Goal: Task Accomplishment & Management: Manage account settings

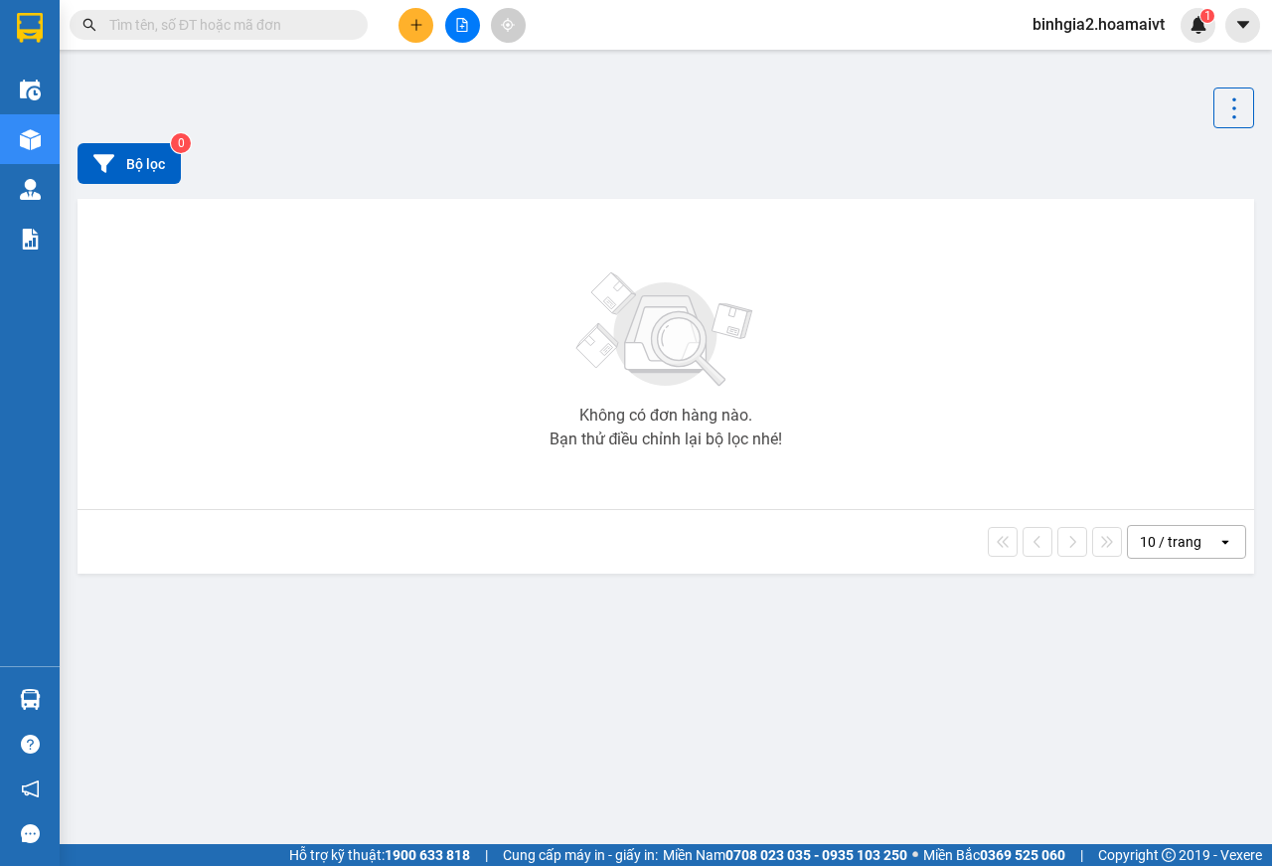
click at [259, 29] on input "text" at bounding box center [226, 25] width 235 height 22
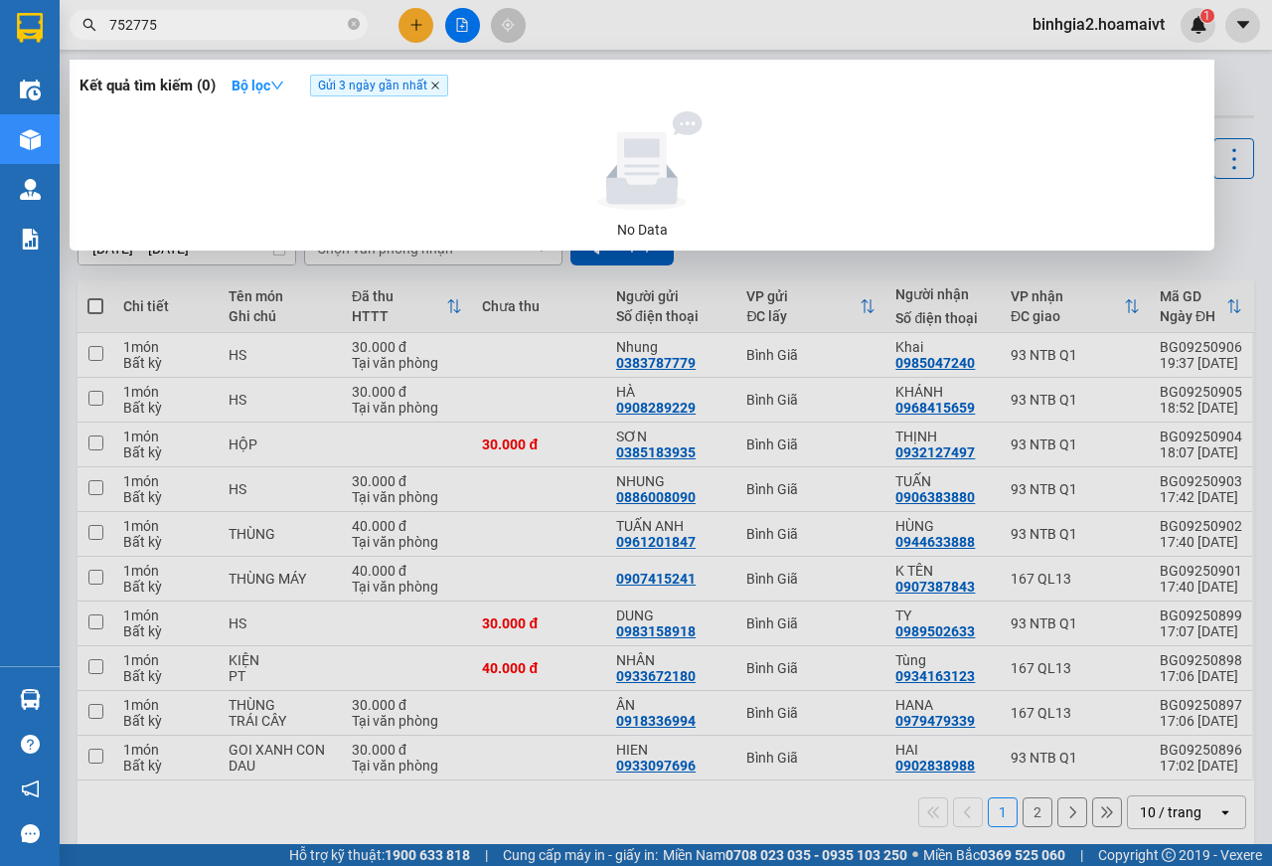
type input "752775"
click at [439, 83] on icon "close" at bounding box center [435, 85] width 10 height 10
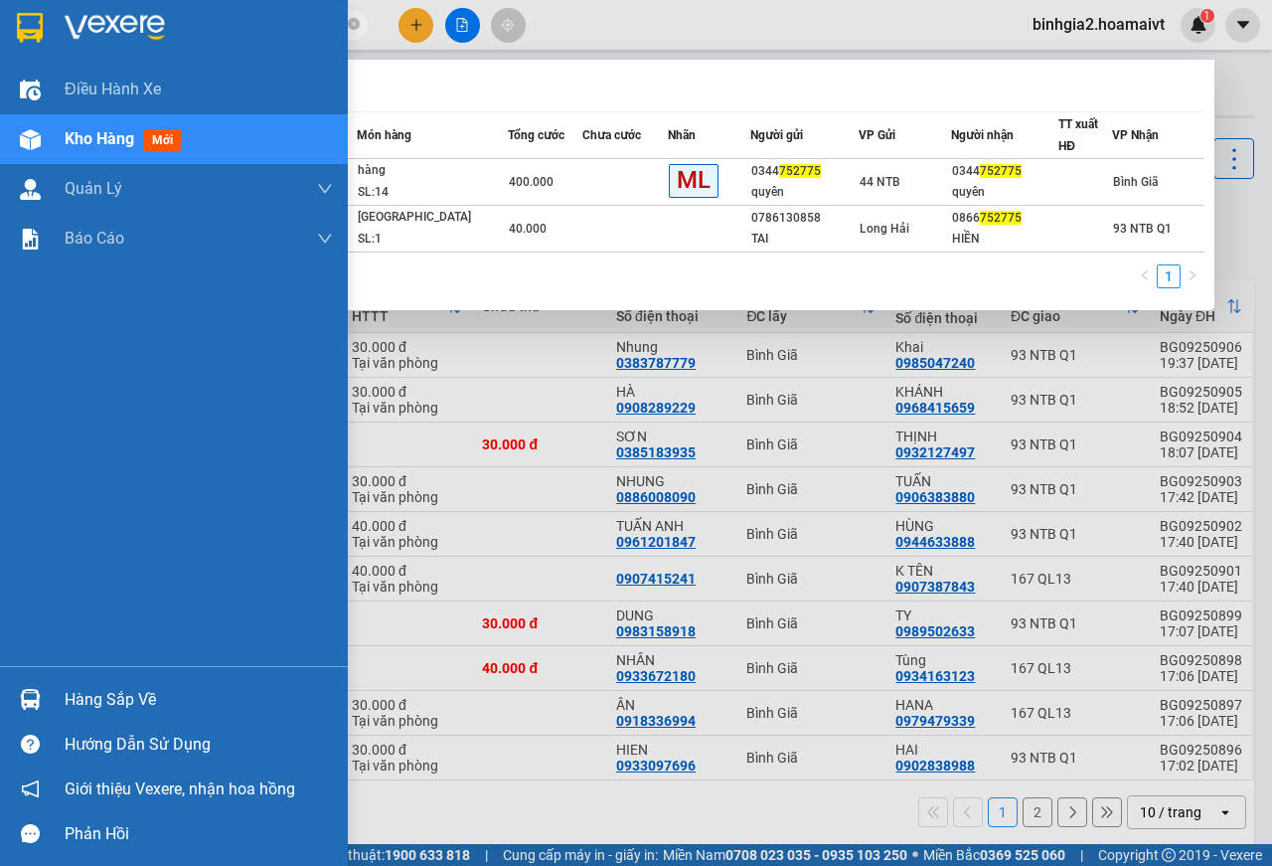
click at [80, 688] on div "Hàng sắp về" at bounding box center [199, 700] width 268 height 30
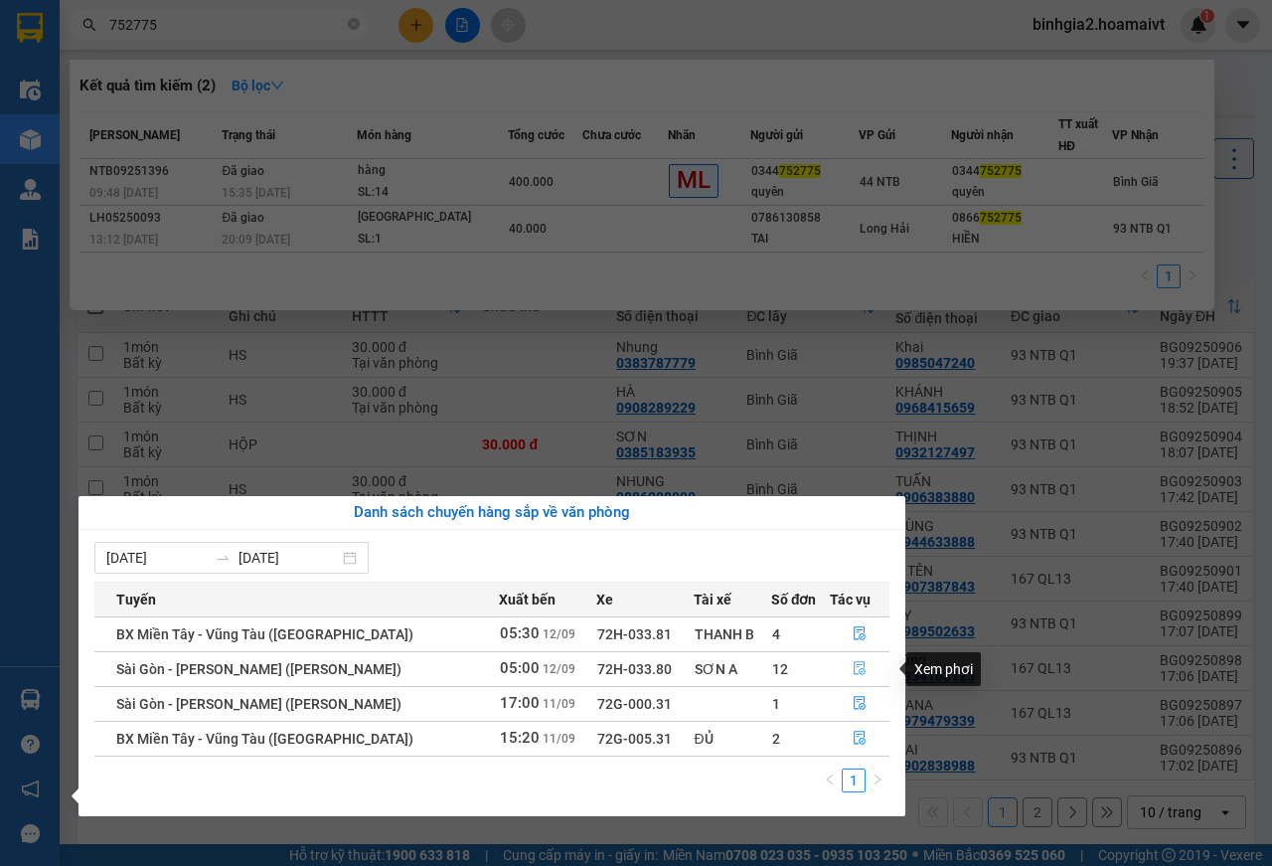
click at [854, 667] on icon "file-done" at bounding box center [860, 669] width 12 height 14
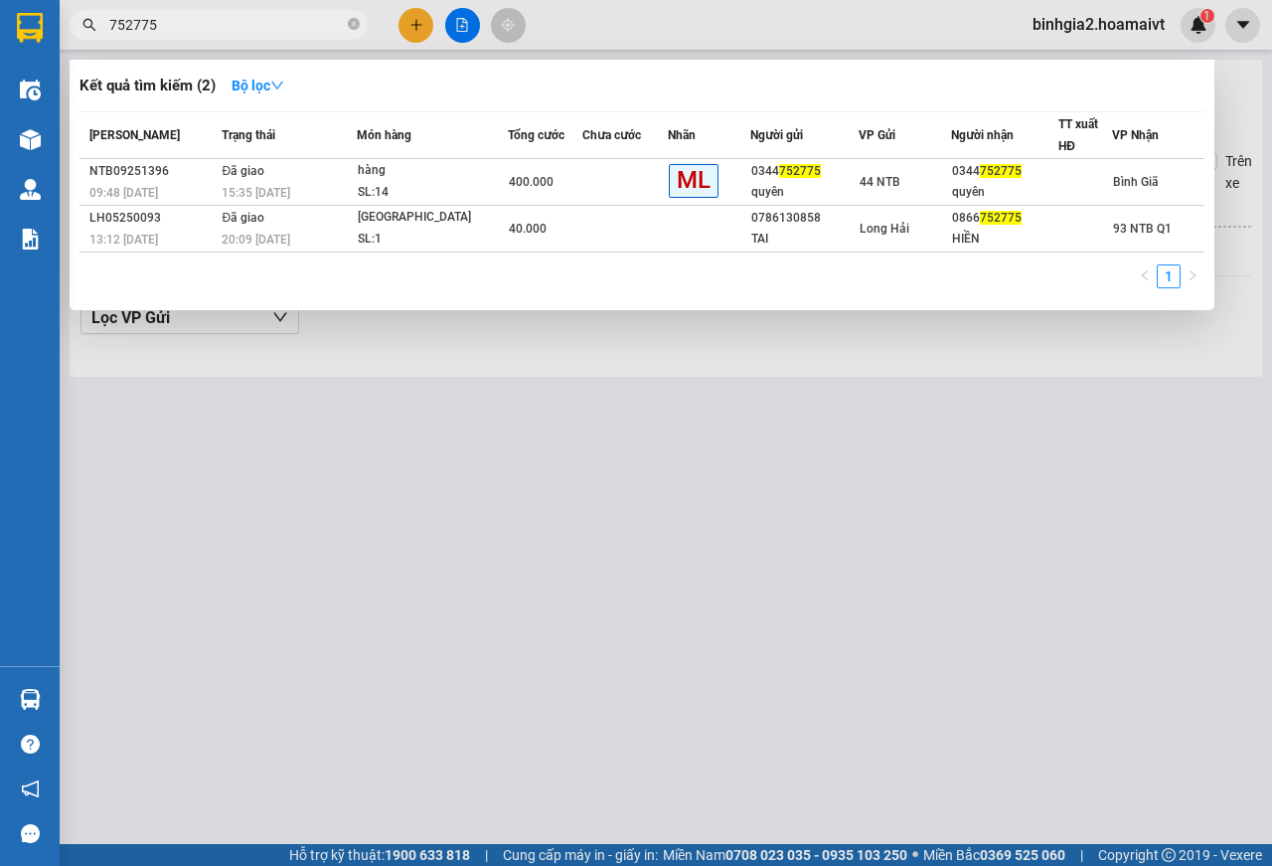
click at [845, 668] on div at bounding box center [636, 433] width 1272 height 866
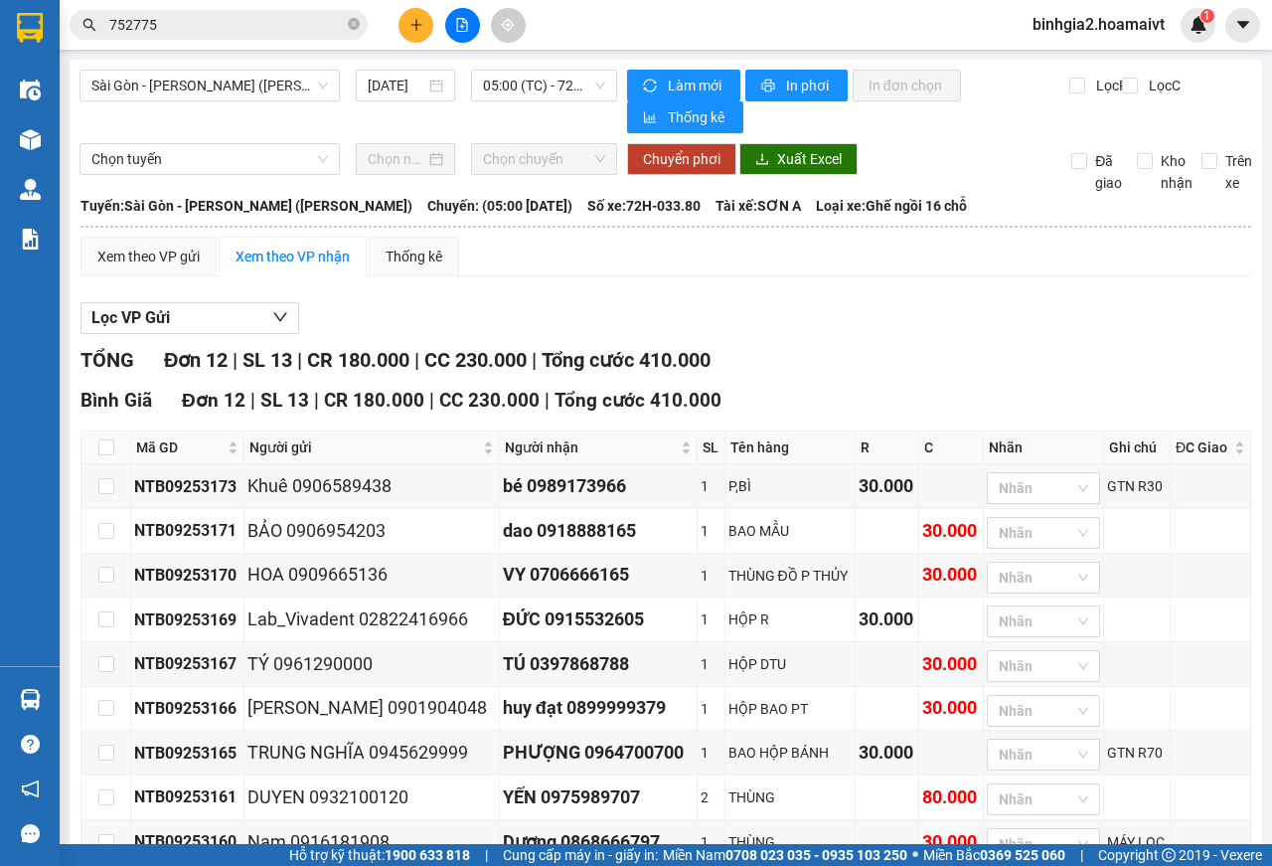
scroll to position [271, 0]
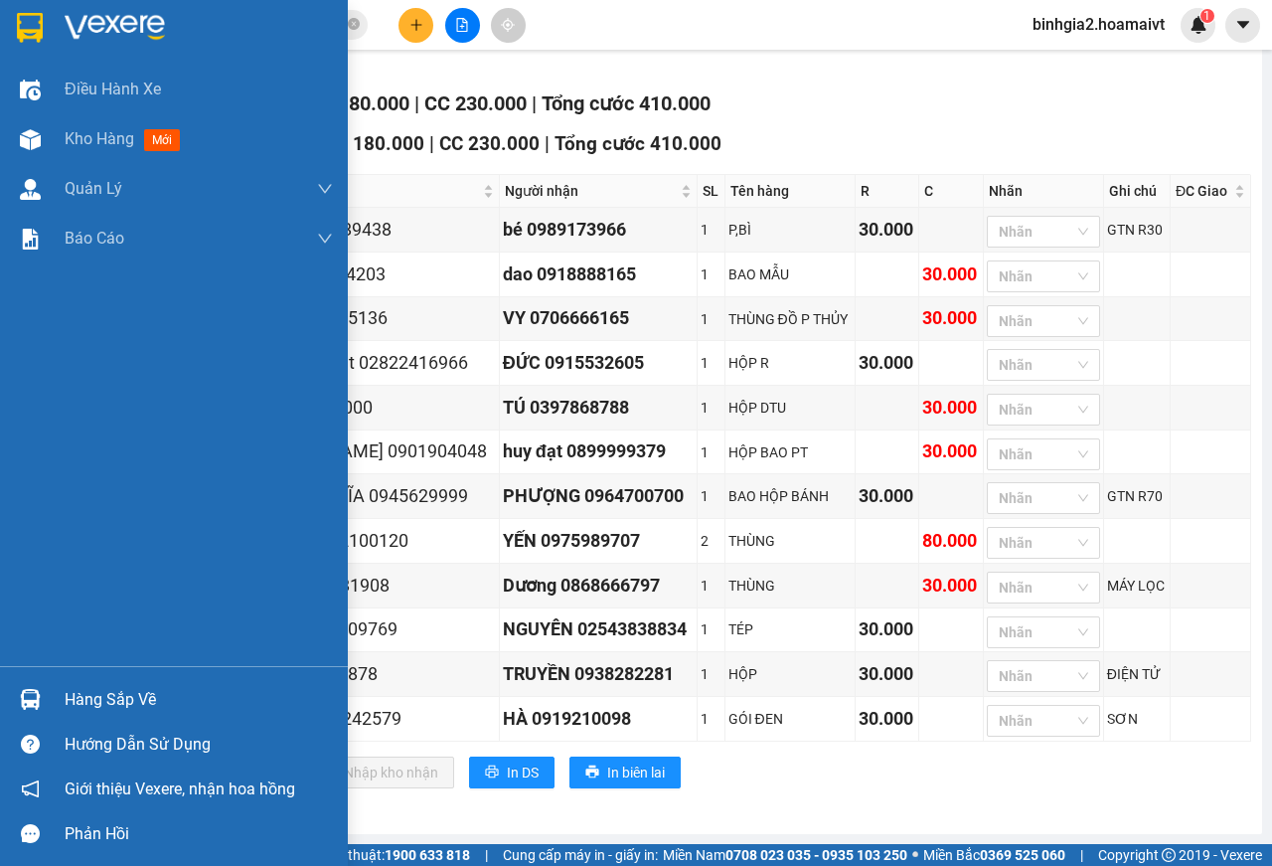
click at [198, 704] on div "Hàng sắp về" at bounding box center [199, 700] width 268 height 30
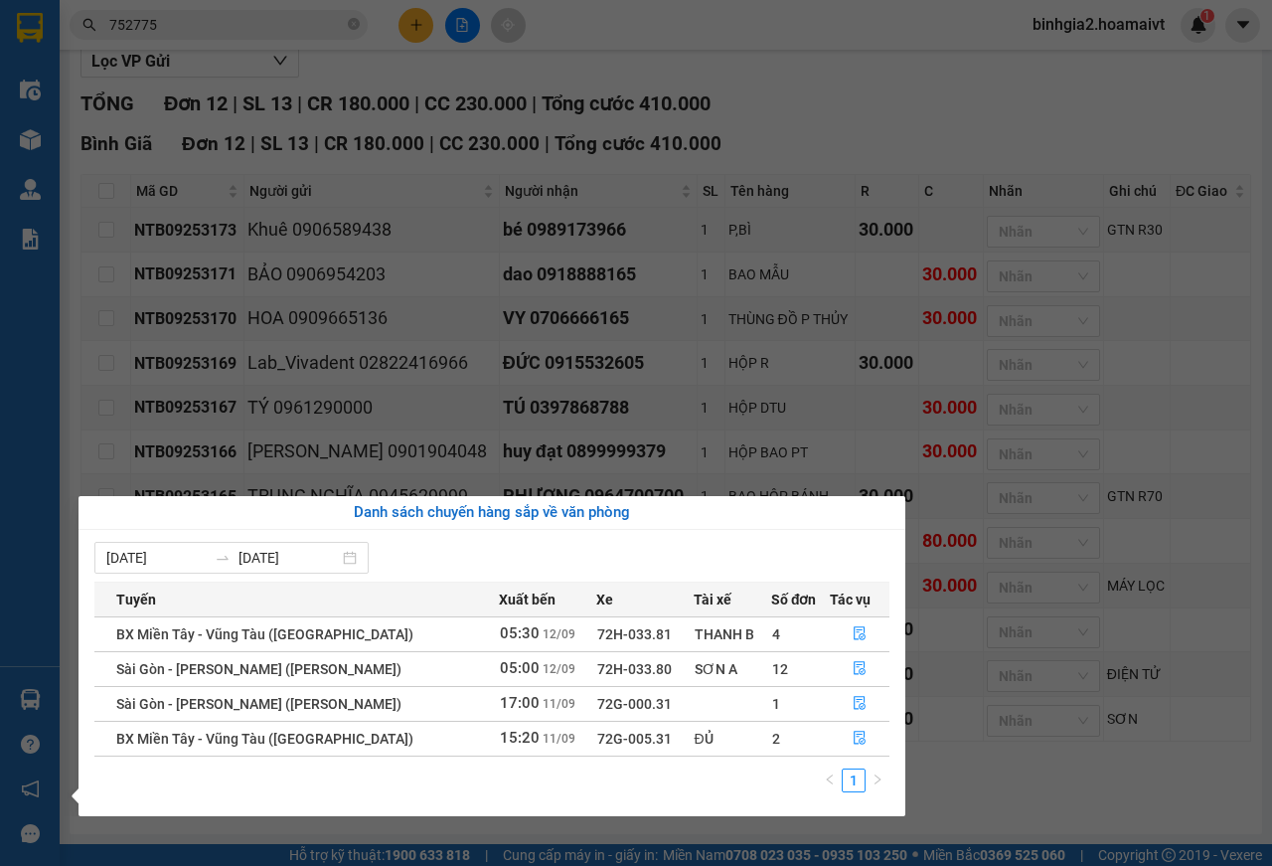
click at [867, 623] on button "button" at bounding box center [860, 634] width 59 height 32
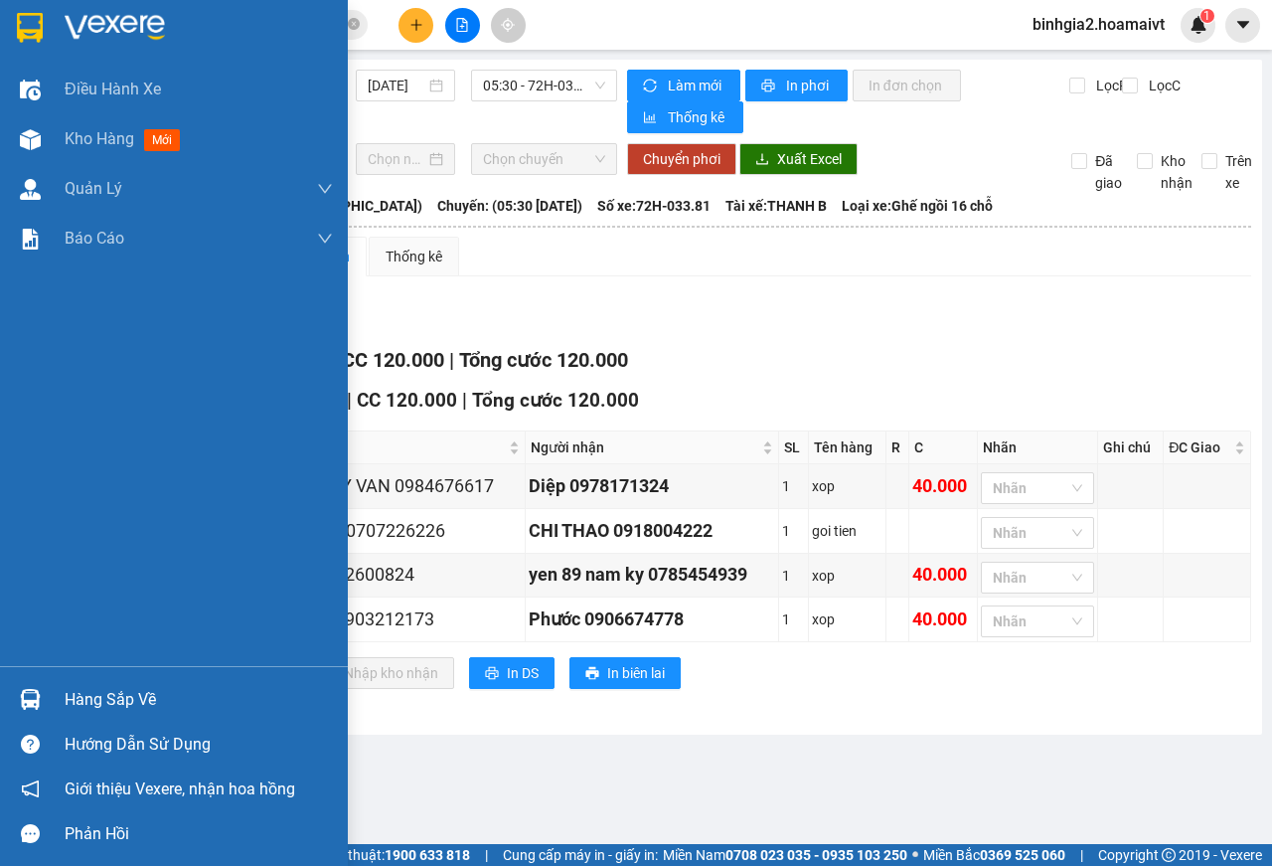
click at [89, 710] on div "Hàng sắp về" at bounding box center [199, 700] width 268 height 30
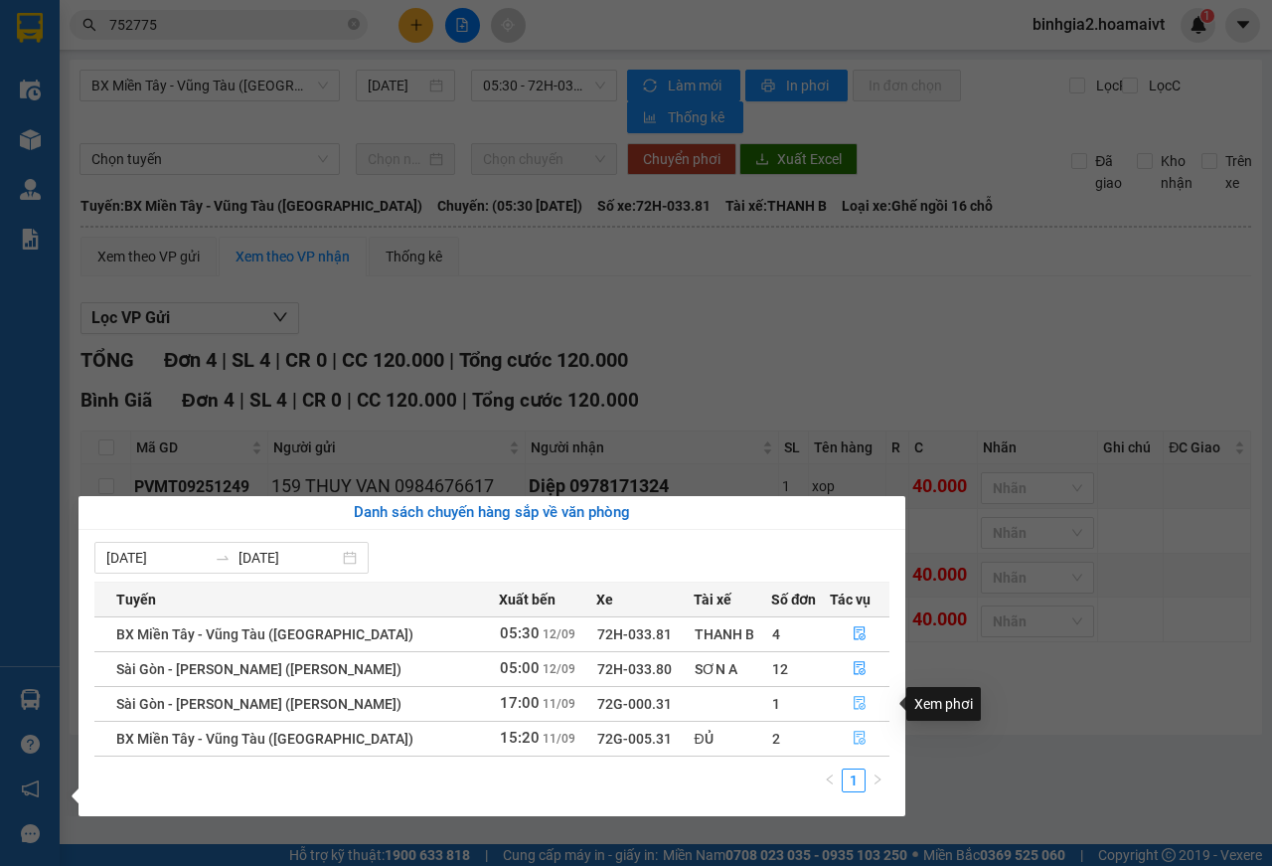
drag, startPoint x: 861, startPoint y: 717, endPoint x: 864, endPoint y: 742, distance: 26.0
click at [865, 740] on tbody "BX Miền Tây - Vũng Tàu ([GEOGRAPHIC_DATA]) 05:30 [DATE] 72H-033.81 THANH B 4 [G…" at bounding box center [491, 685] width 795 height 139
click at [864, 742] on button "button" at bounding box center [860, 738] width 59 height 32
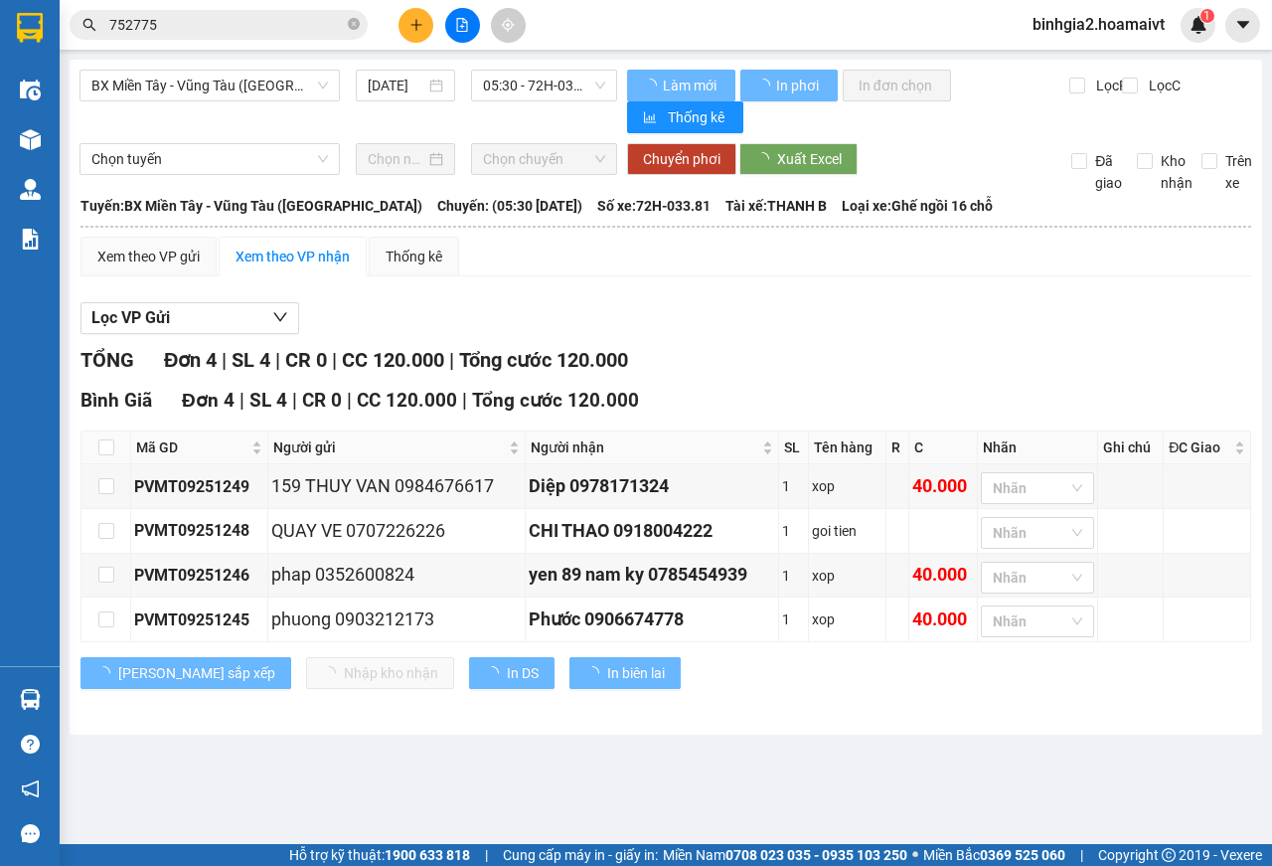
type input "[DATE]"
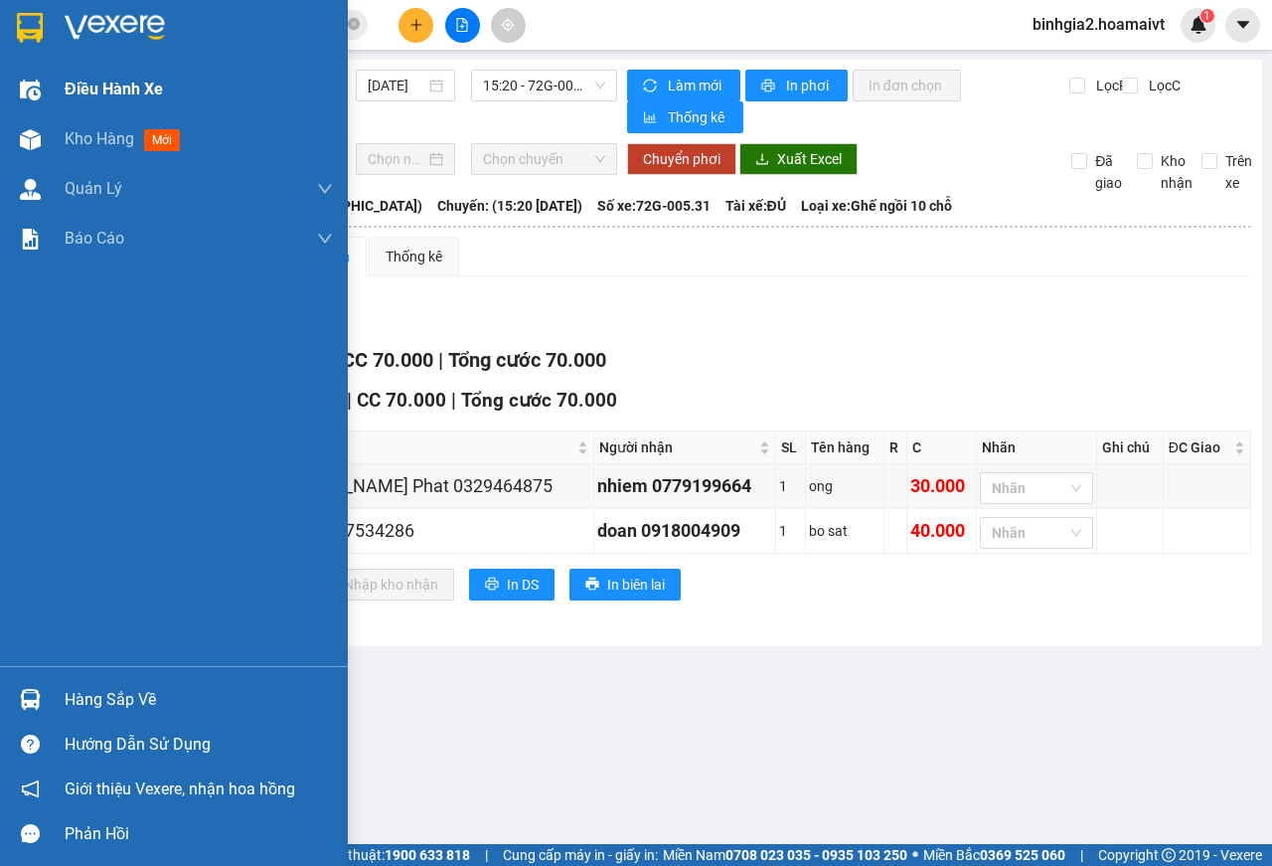
click at [53, 84] on div "Điều hành xe" at bounding box center [174, 90] width 348 height 50
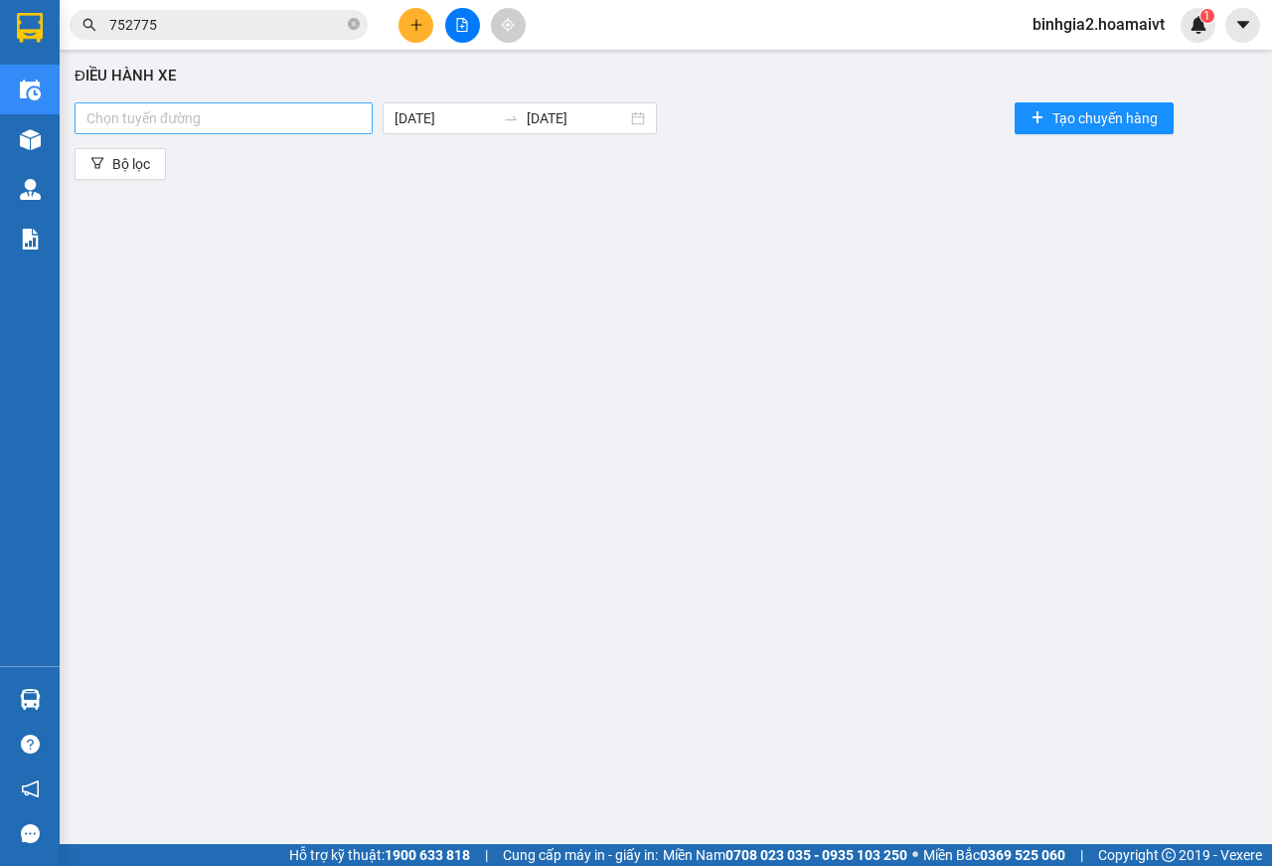
click at [273, 130] on div "Chọn tuyến đường" at bounding box center [224, 118] width 298 height 32
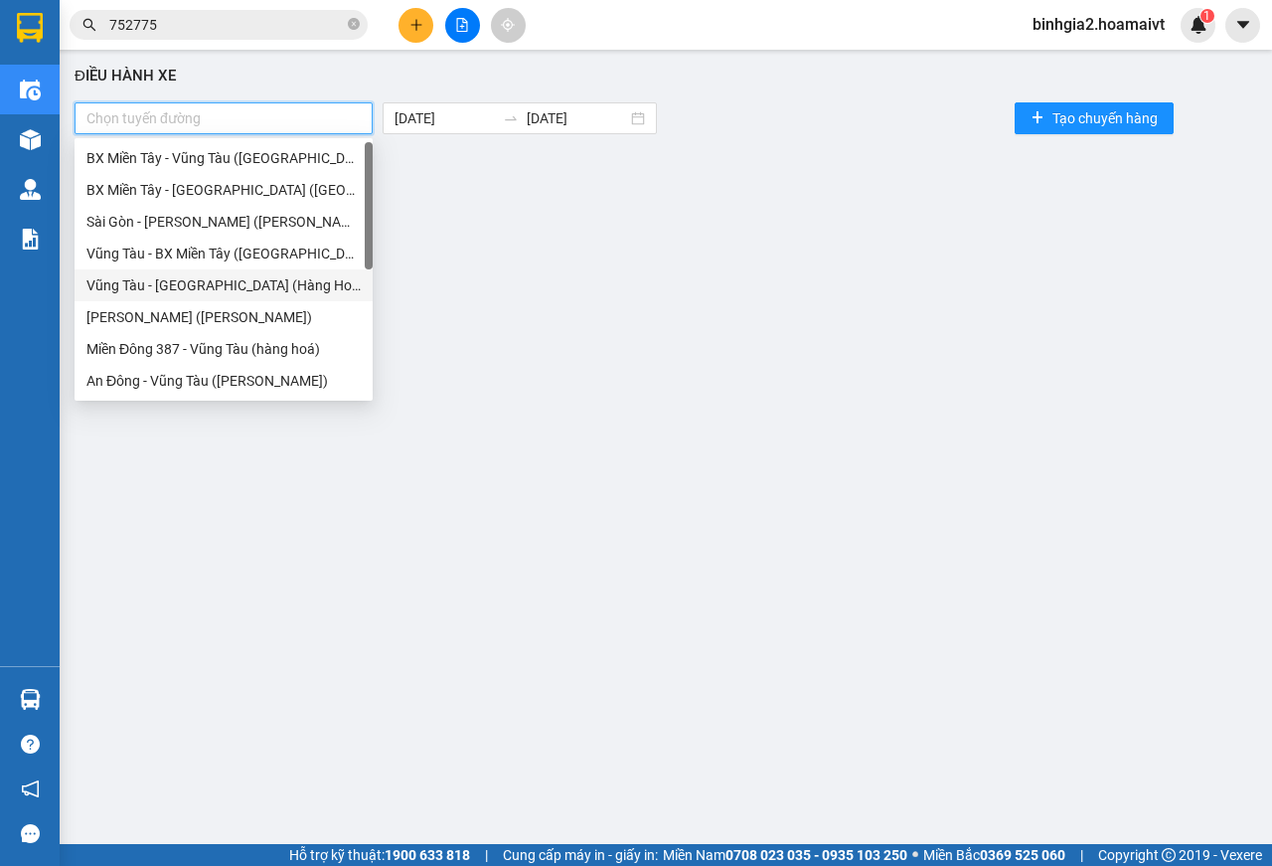
click at [239, 280] on div "Vũng Tàu - [GEOGRAPHIC_DATA] (Hàng Hoá)" at bounding box center [223, 285] width 274 height 22
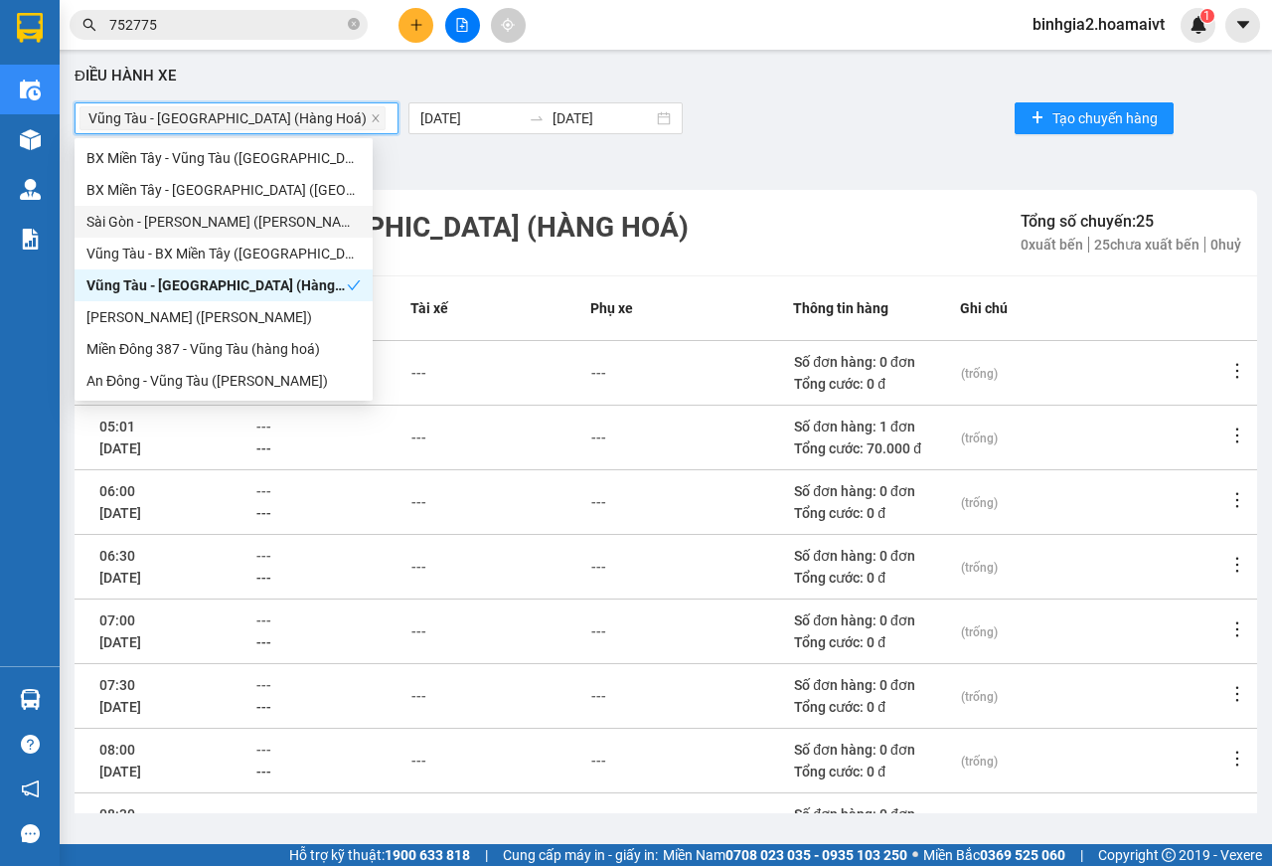
click at [294, 17] on input "752775" at bounding box center [226, 25] width 235 height 22
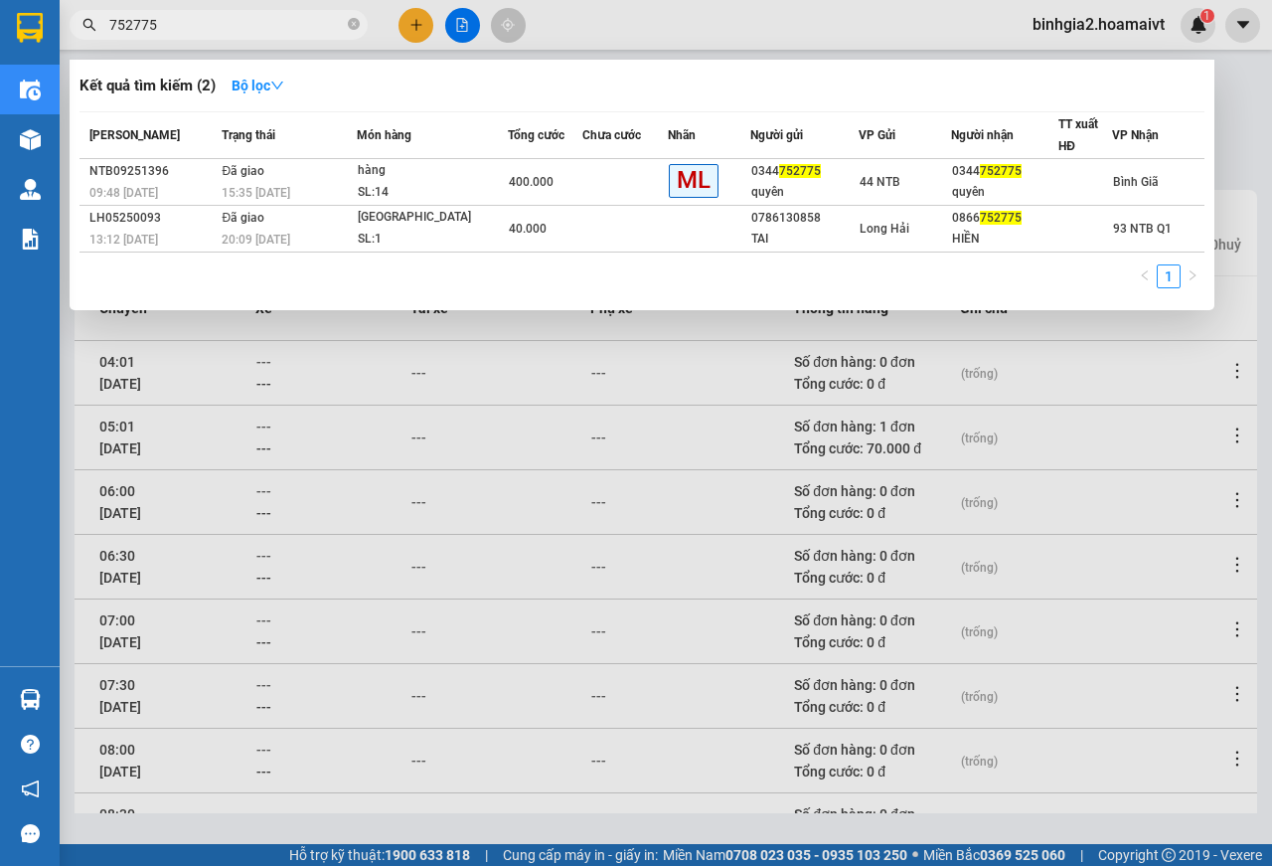
click at [294, 17] on input "752775" at bounding box center [226, 25] width 235 height 22
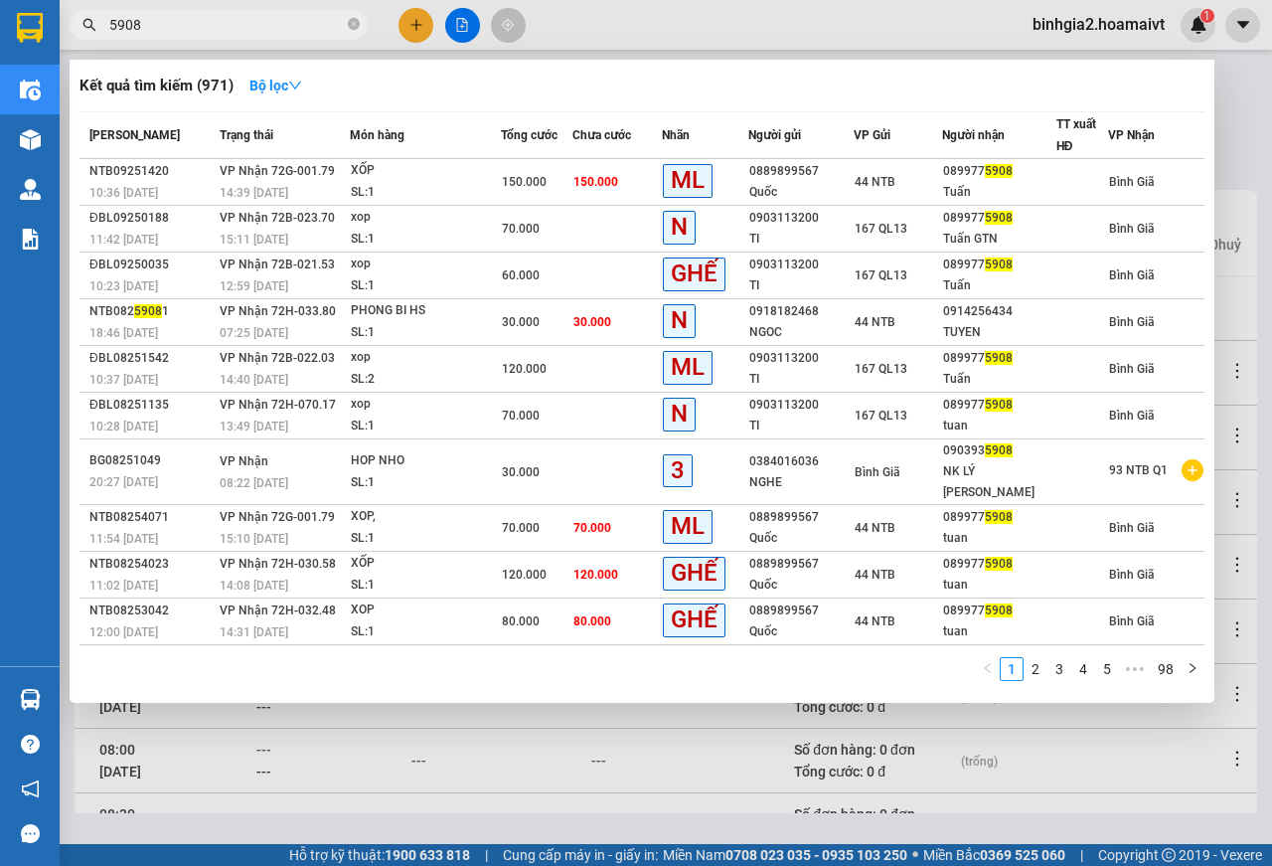
click at [285, 28] on input "5908" at bounding box center [226, 25] width 235 height 22
click at [284, 27] on input "5908" at bounding box center [226, 25] width 235 height 22
type input "5908"
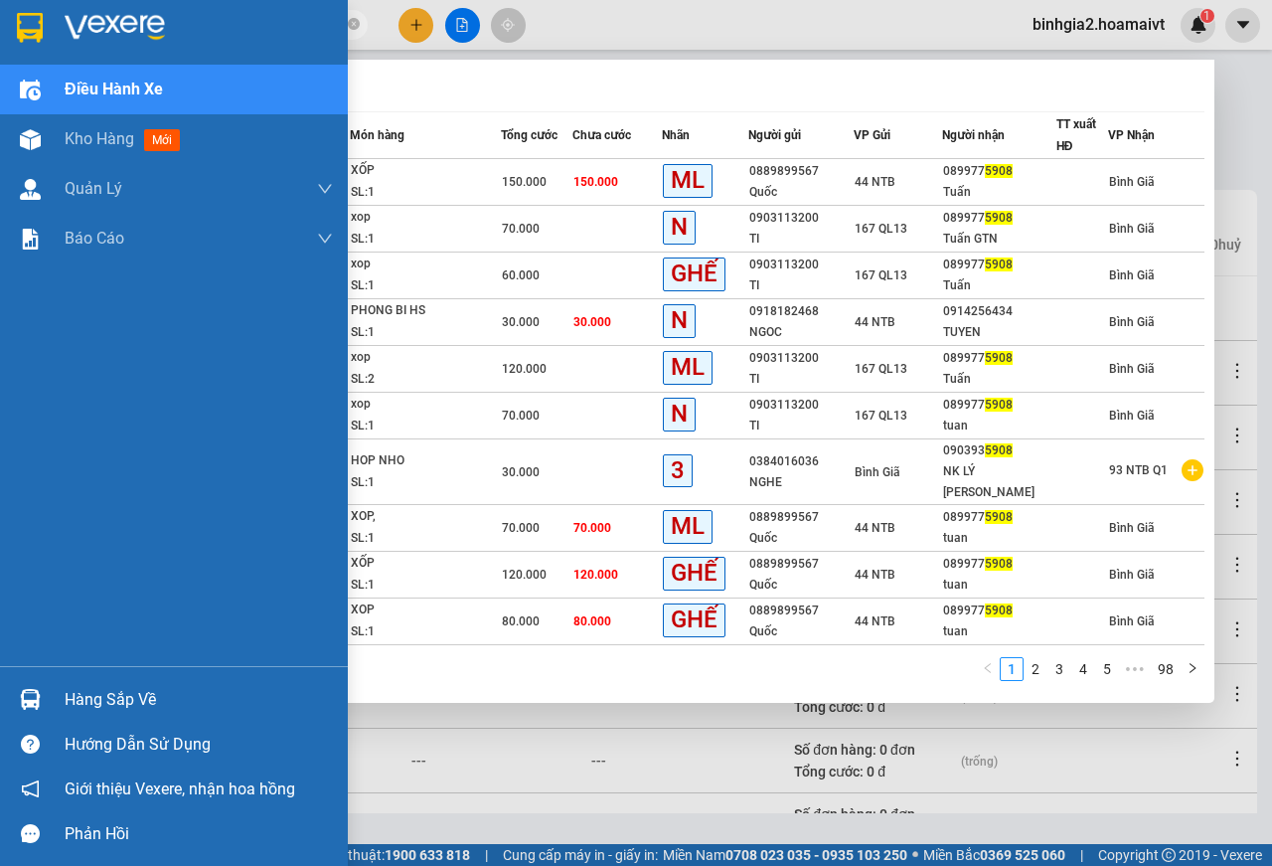
click at [88, 695] on div "Hàng sắp về" at bounding box center [199, 700] width 268 height 30
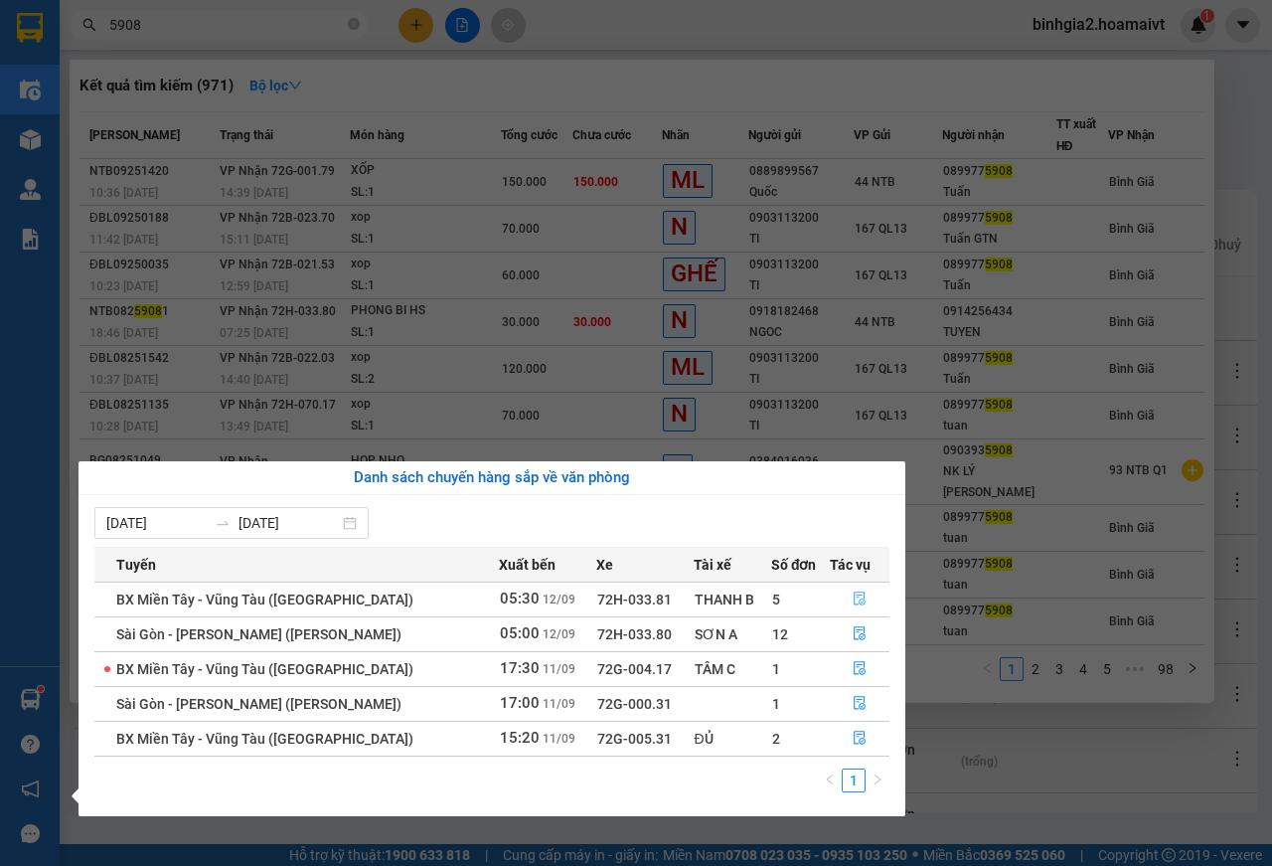
click at [866, 600] on button "button" at bounding box center [860, 599] width 59 height 32
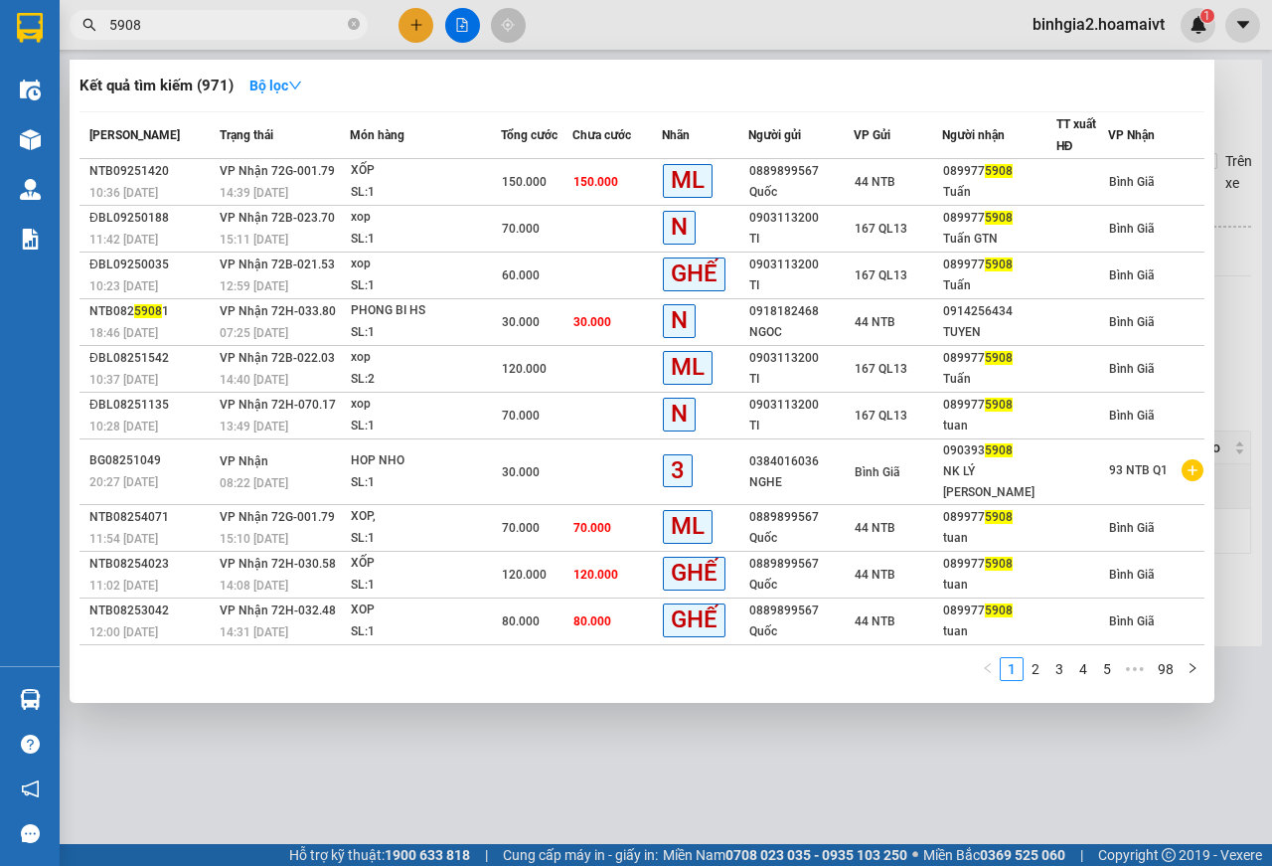
click at [818, 763] on div at bounding box center [636, 433] width 1272 height 866
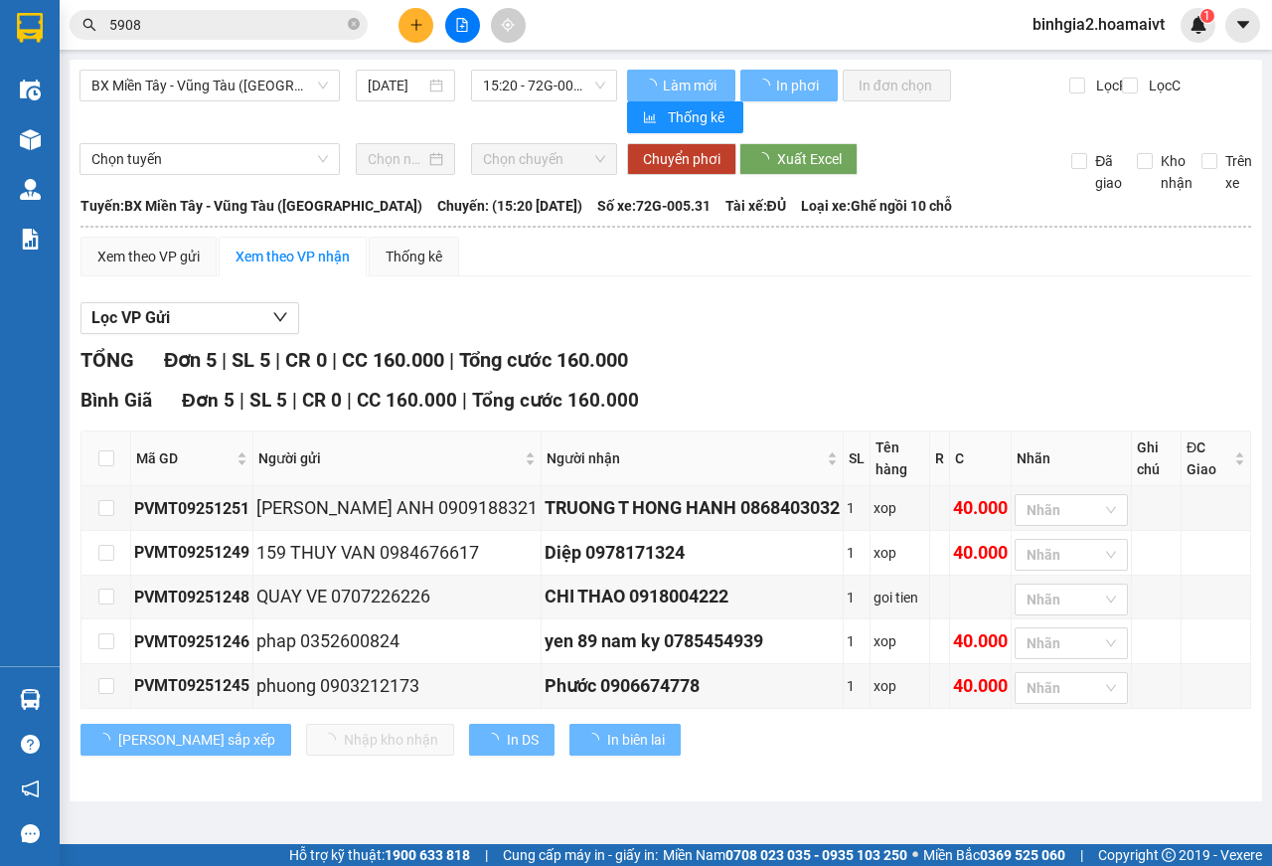
type input "[DATE]"
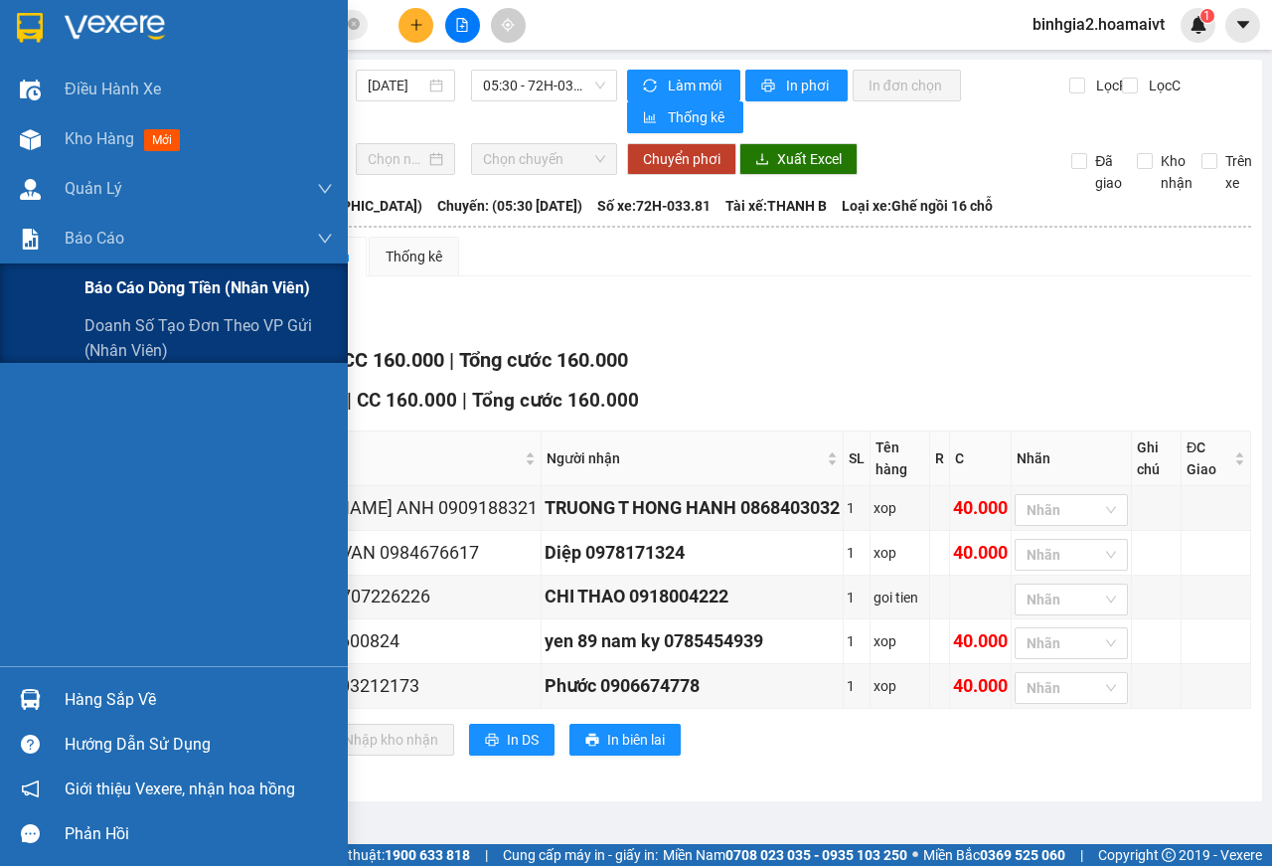
click at [76, 294] on div "Báo cáo dòng tiền (nhân viên)" at bounding box center [174, 288] width 348 height 50
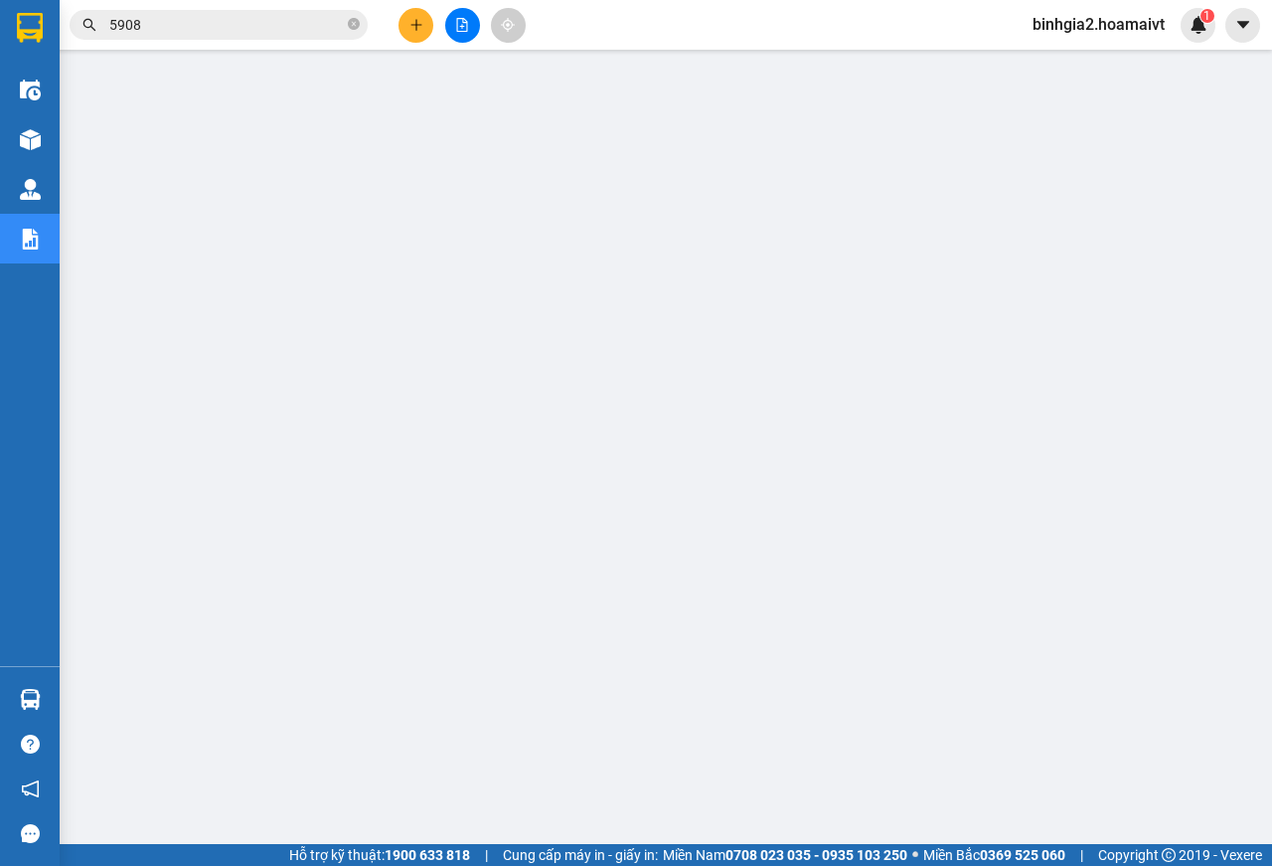
click at [1113, 23] on span "binhgia2.hoamaivt" at bounding box center [1099, 24] width 164 height 25
click at [1104, 59] on span "Đăng xuất" at bounding box center [1107, 62] width 122 height 22
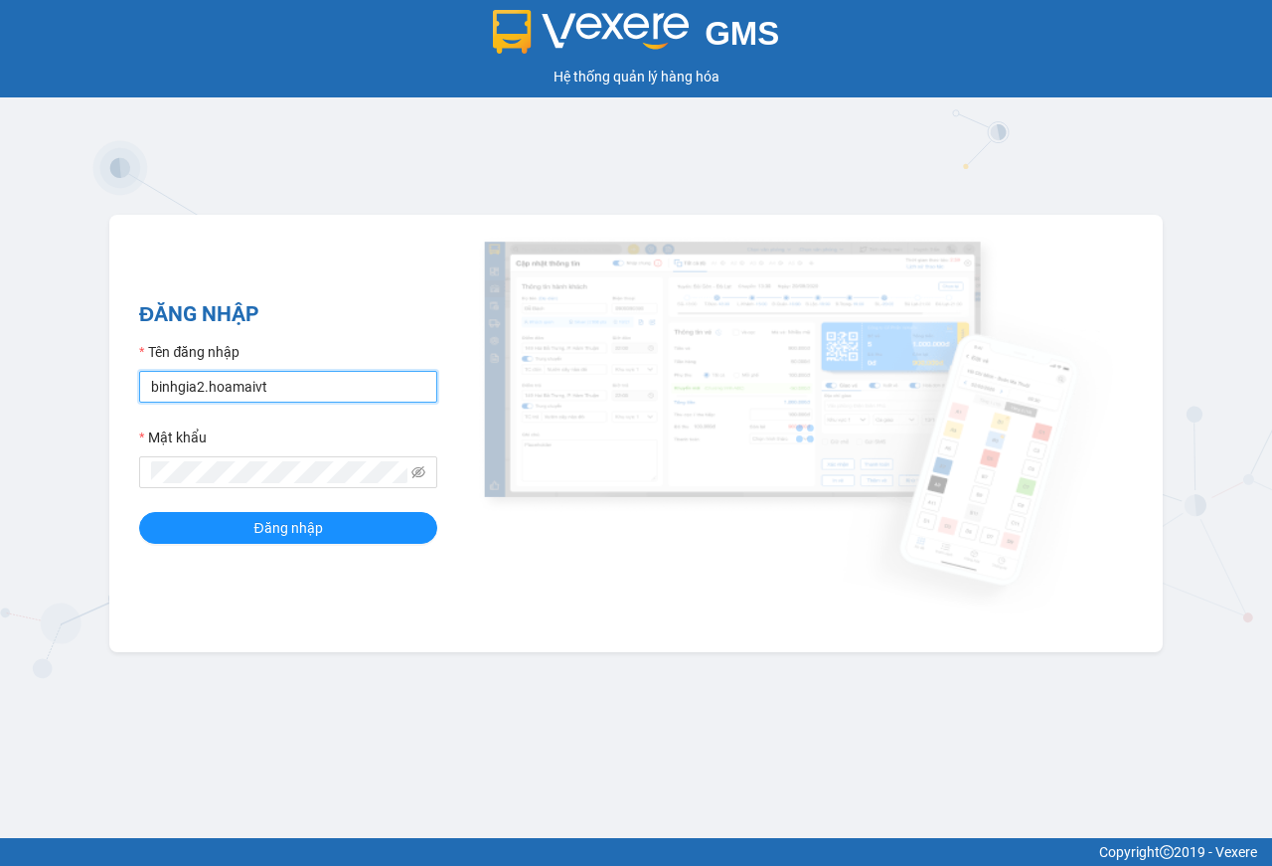
click at [402, 388] on input "binhgia2.hoamaivt" at bounding box center [288, 387] width 298 height 32
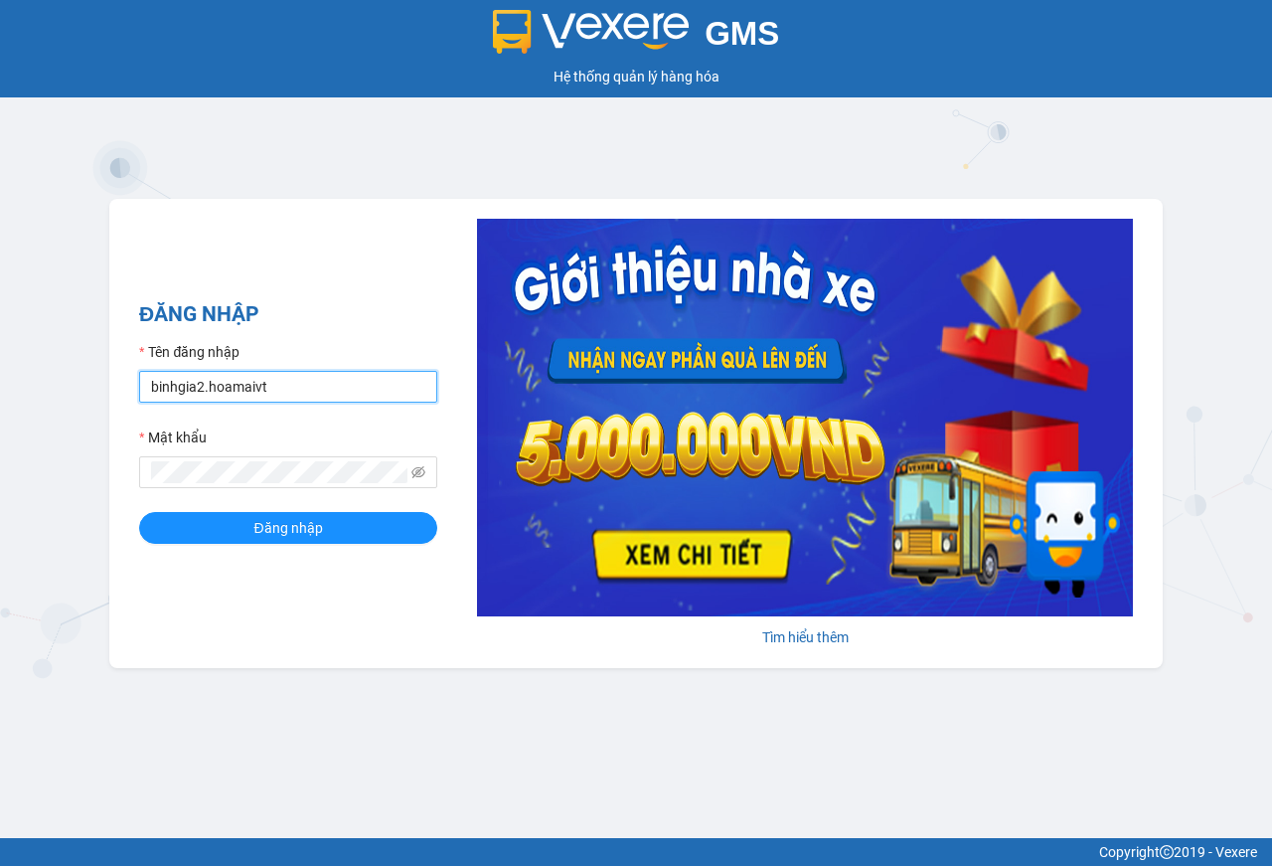
type input "binhgia1.hoamaivt"
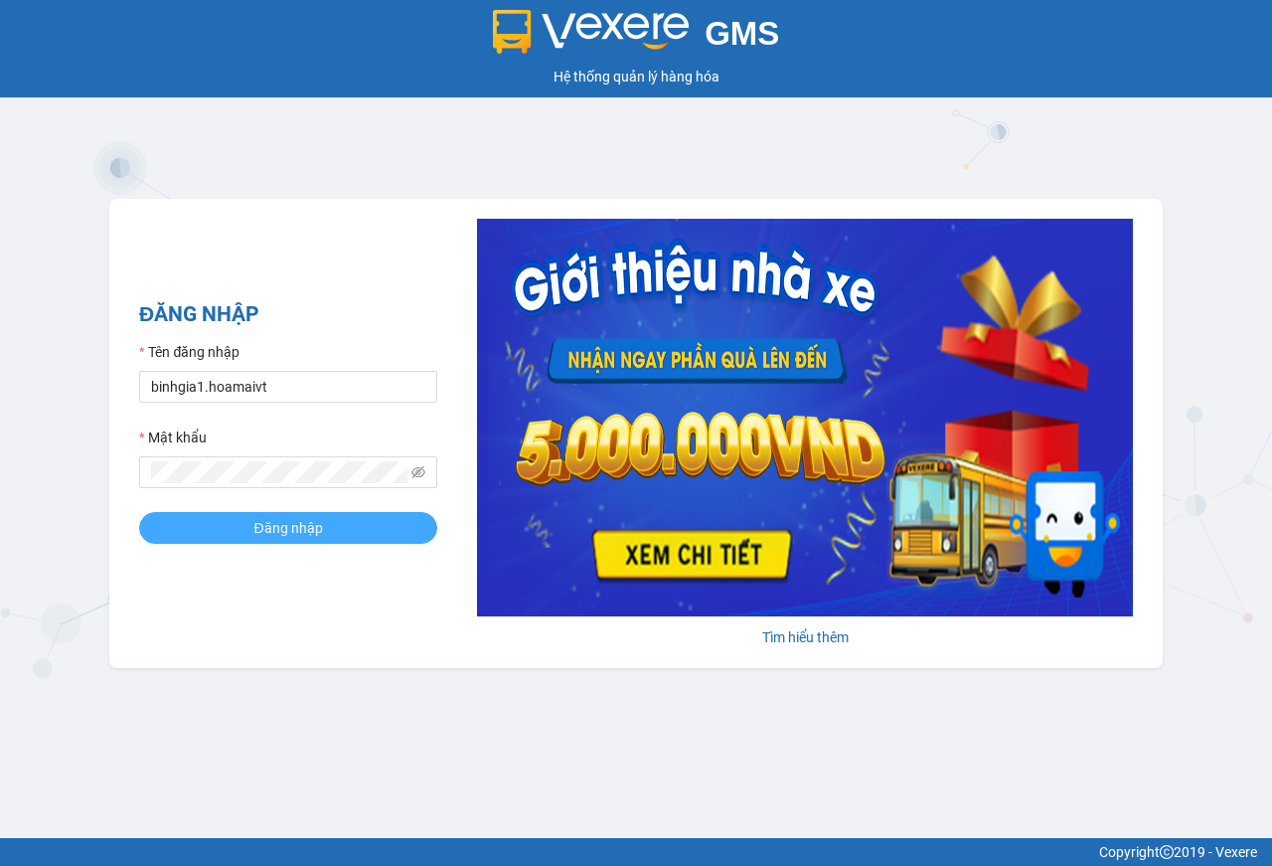
click at [307, 537] on span "Đăng nhập" at bounding box center [287, 528] width 69 height 22
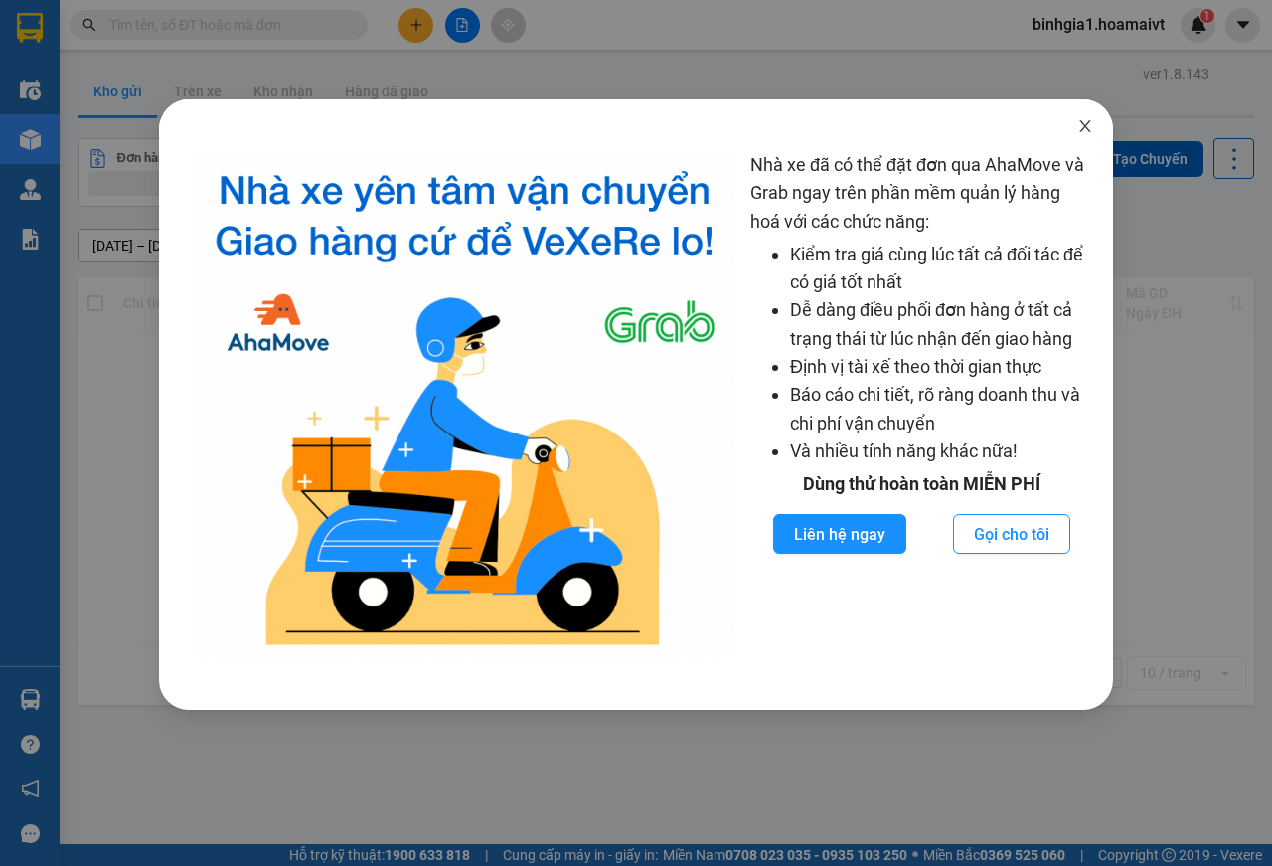
click at [1073, 147] on span "Close" at bounding box center [1085, 127] width 56 height 56
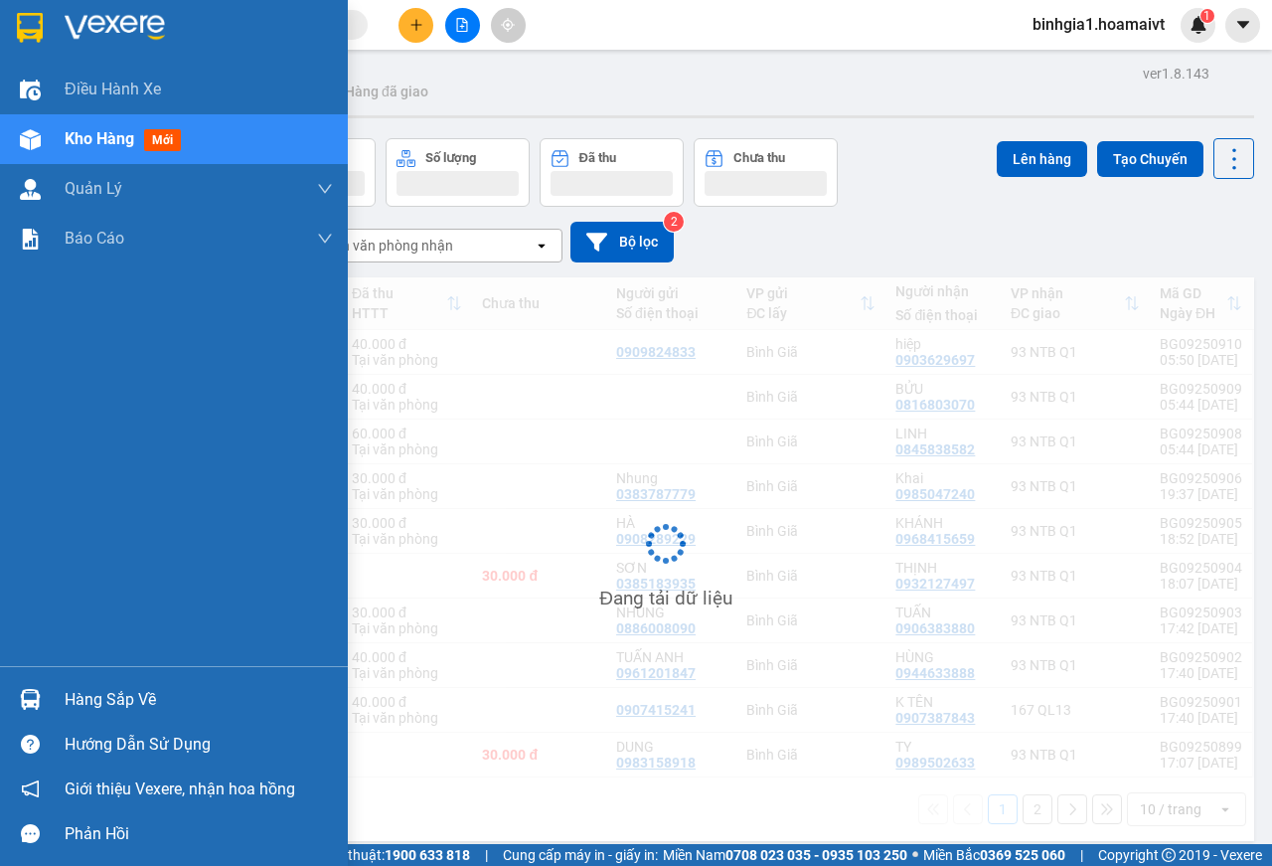
click at [45, 680] on div "Hàng sắp về" at bounding box center [174, 699] width 348 height 45
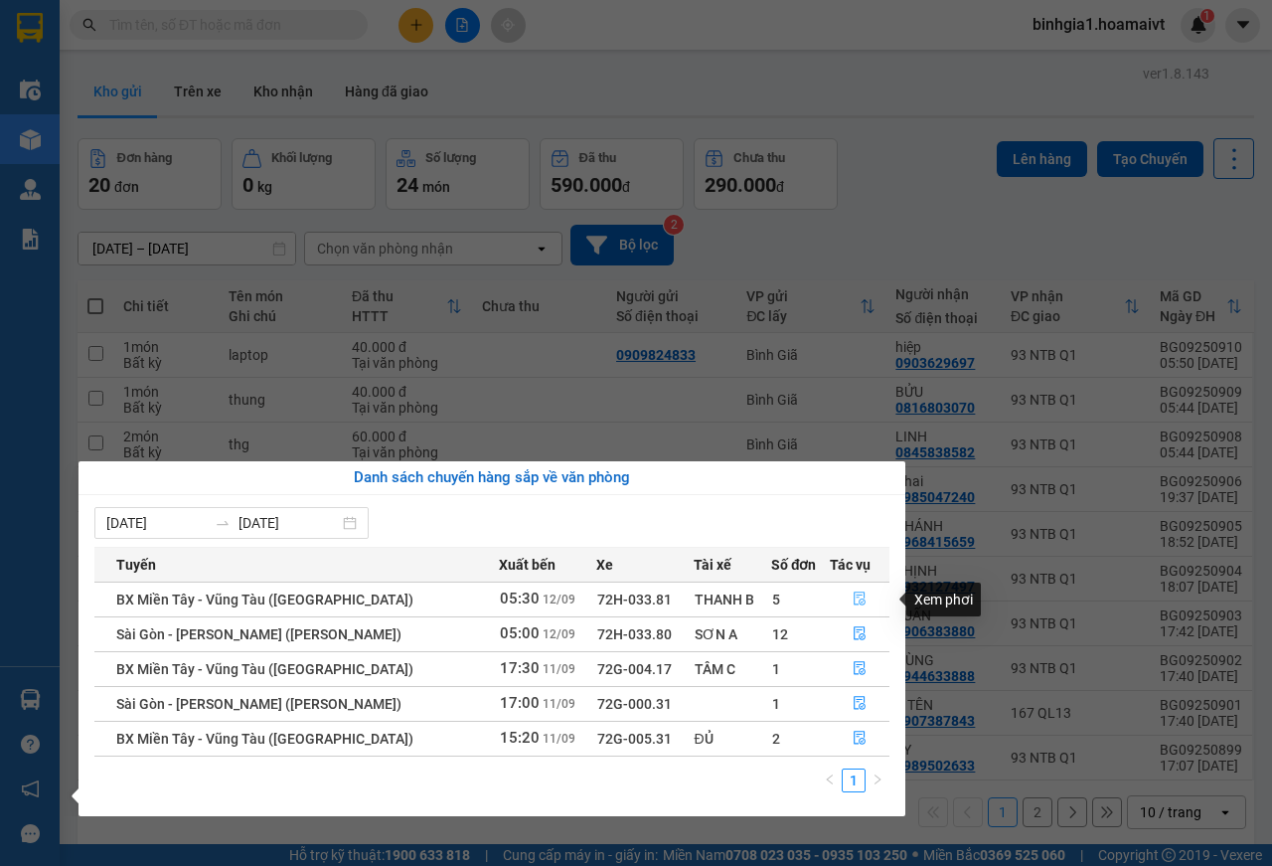
click at [832, 602] on button "button" at bounding box center [860, 599] width 59 height 32
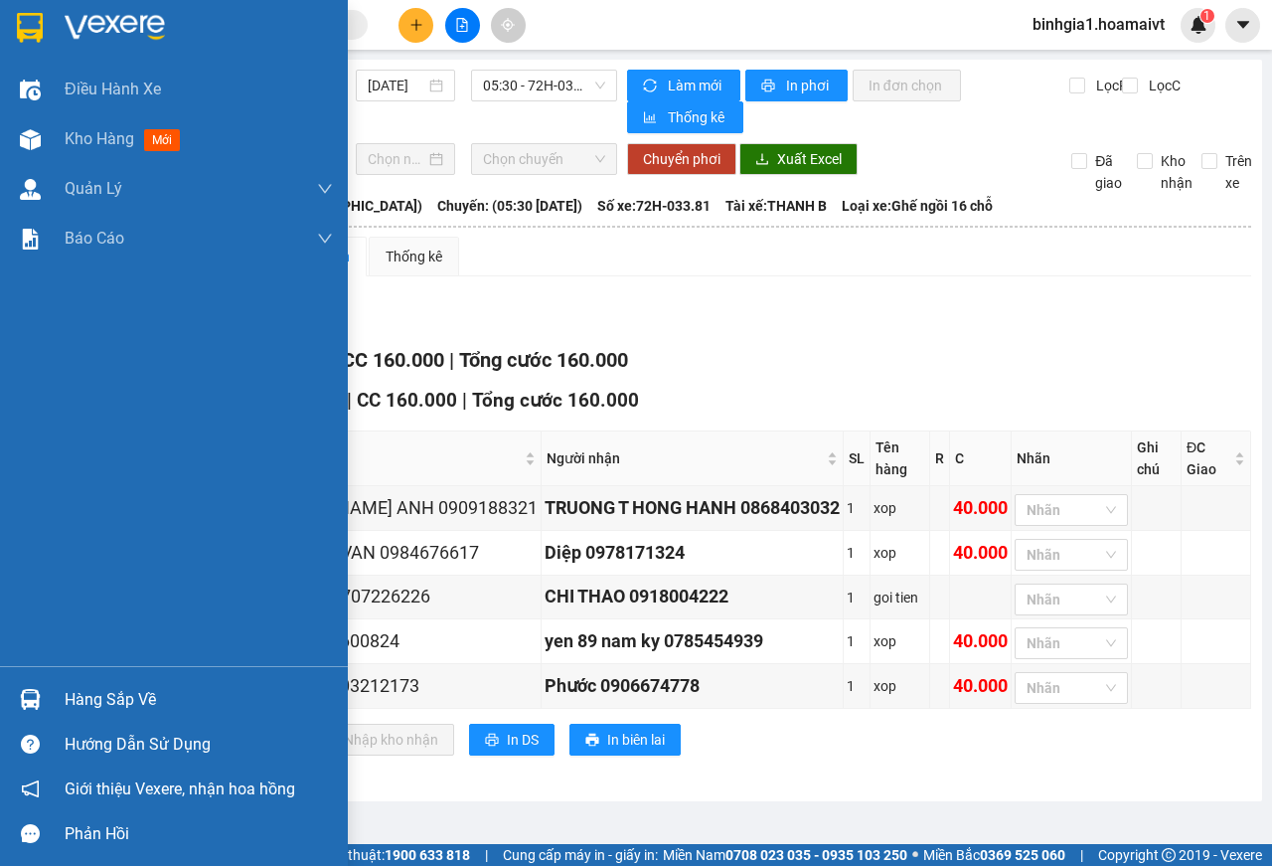
click at [63, 675] on div "Hàng sắp về Hướng dẫn sử dụng Giới thiệu Vexere, nhận hoa hồng Phản hồi" at bounding box center [174, 761] width 348 height 190
click at [80, 691] on div "Hàng sắp về" at bounding box center [199, 700] width 268 height 30
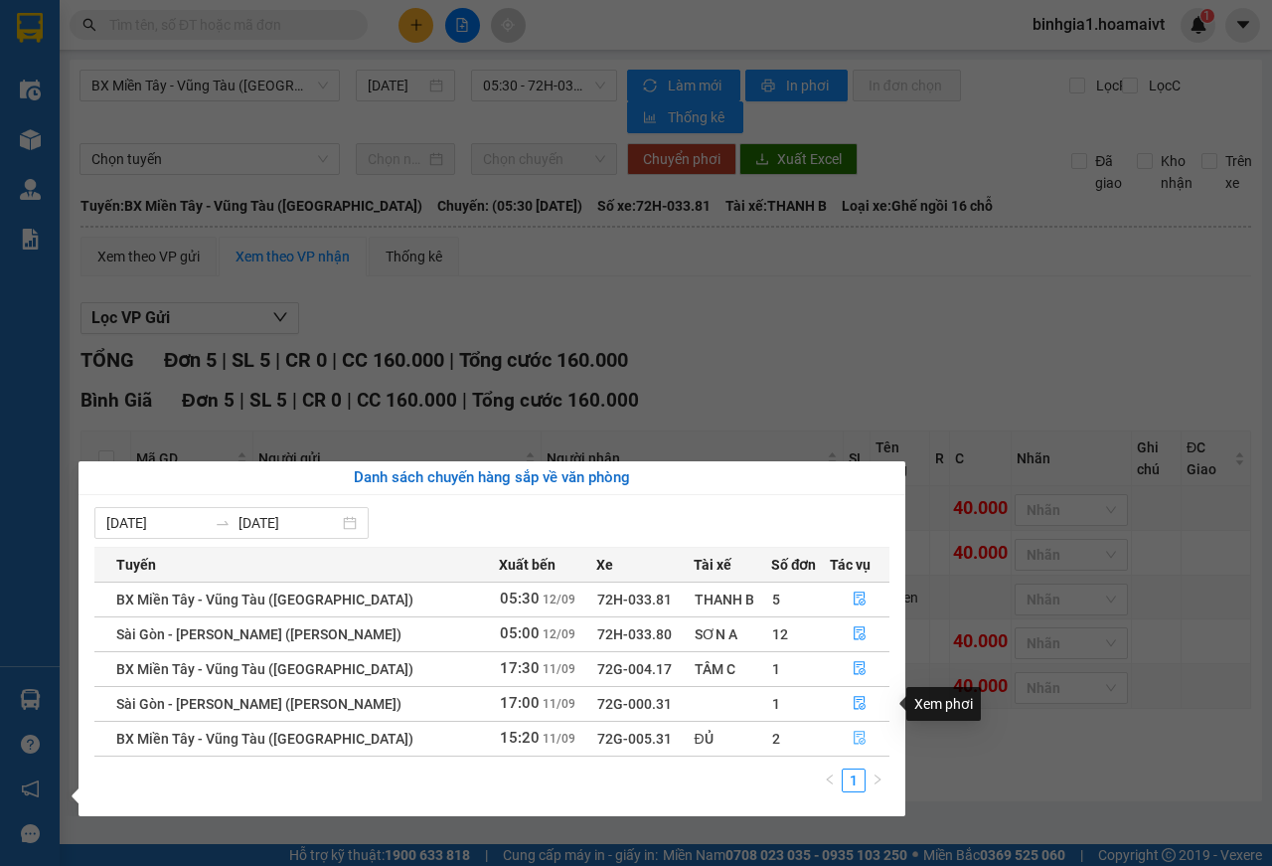
click at [853, 739] on icon "file-done" at bounding box center [860, 737] width 14 height 14
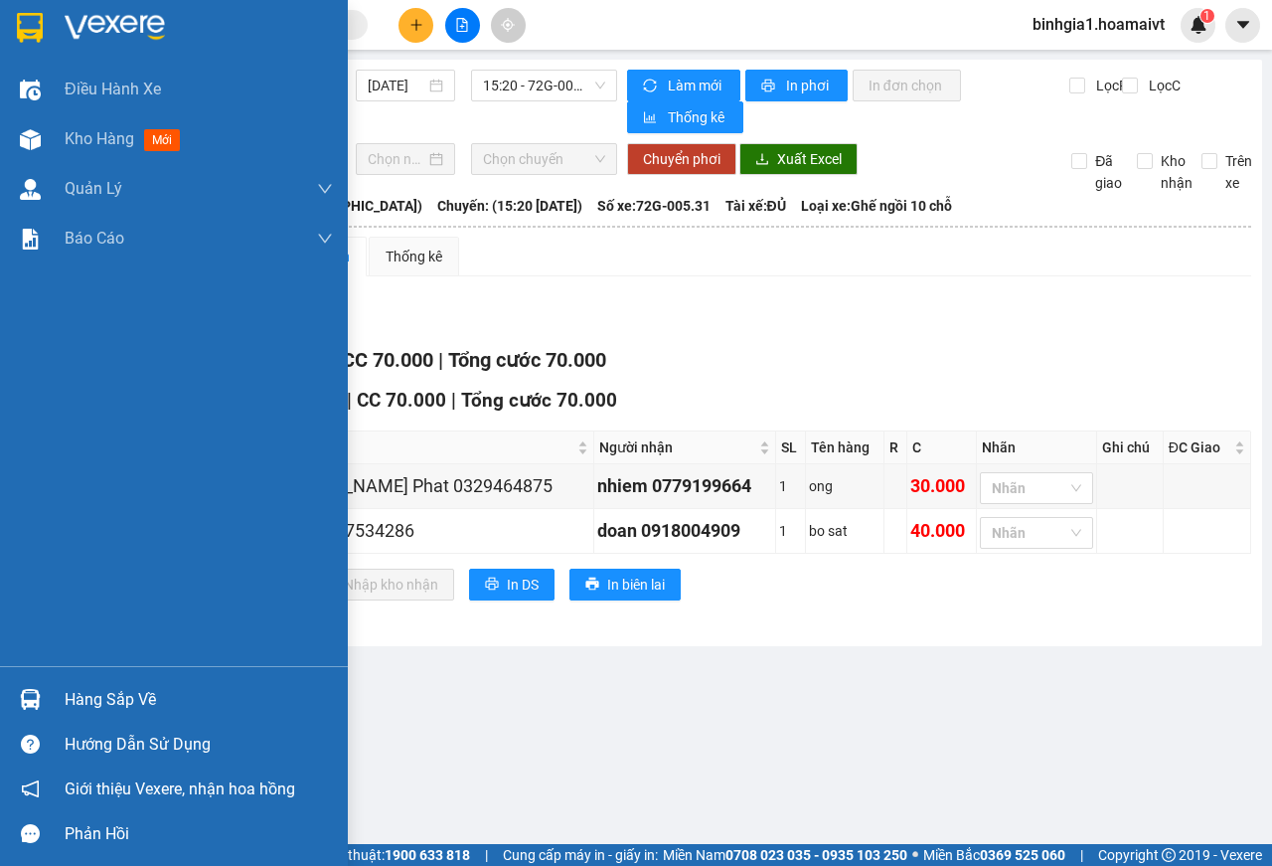
click at [67, 687] on div "Hàng sắp về" at bounding box center [199, 700] width 268 height 30
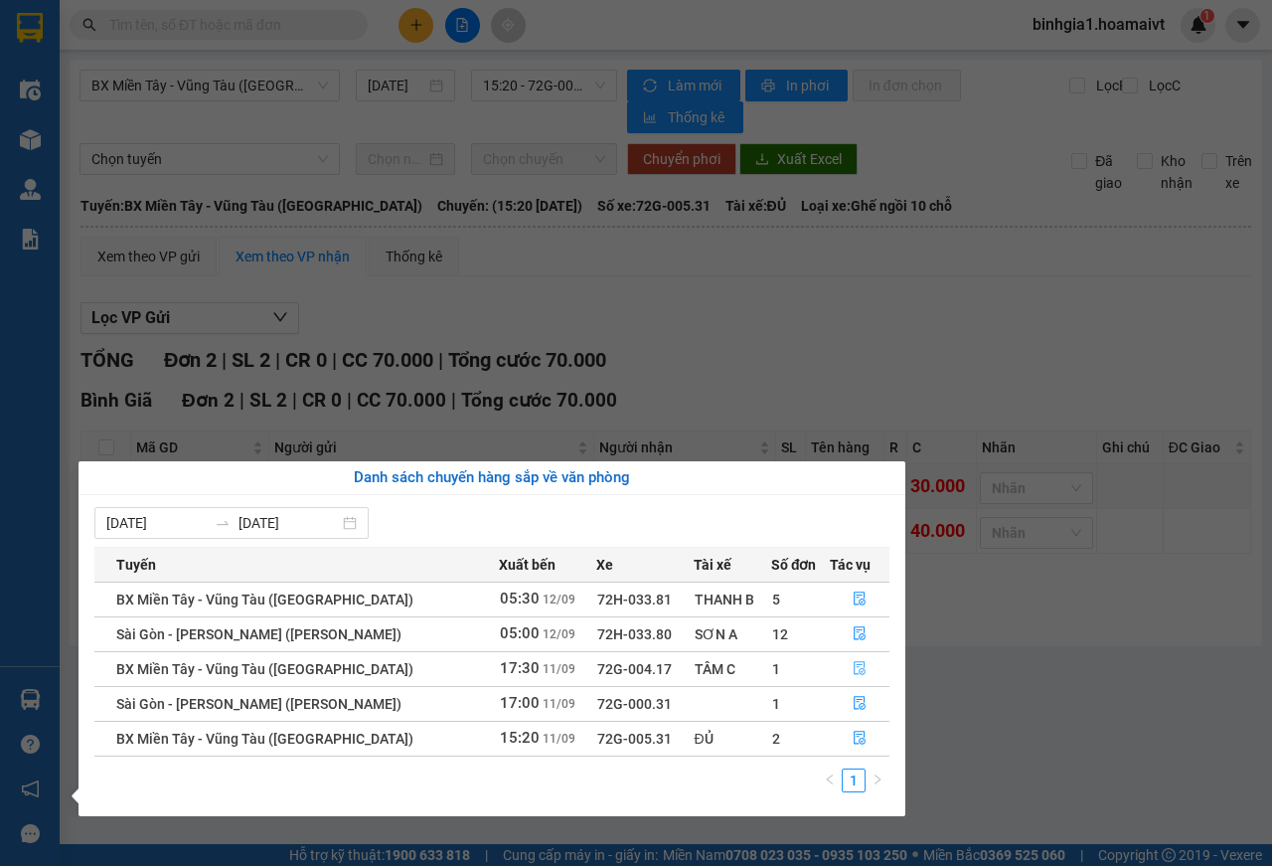
click at [840, 683] on button "button" at bounding box center [860, 669] width 59 height 32
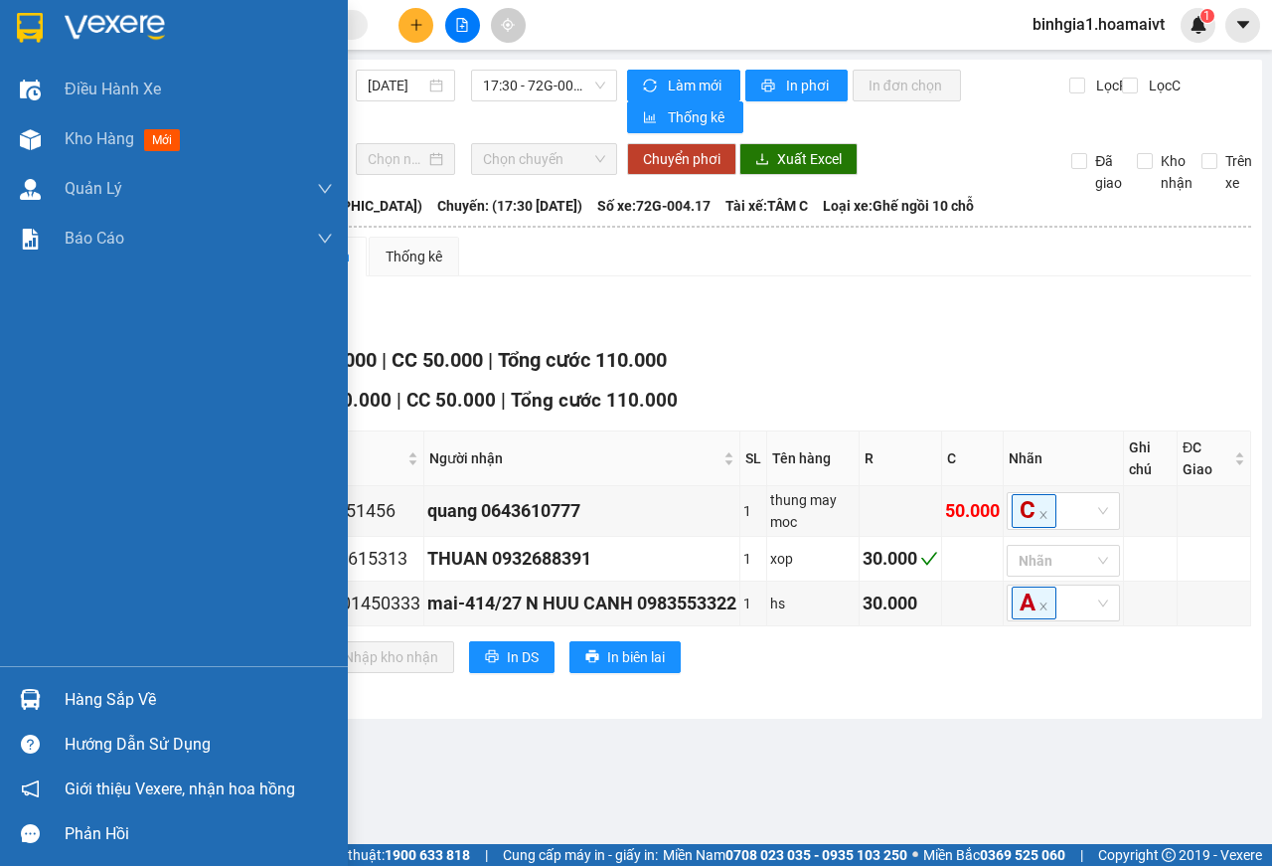
click at [145, 699] on div "Hàng sắp về" at bounding box center [199, 700] width 268 height 30
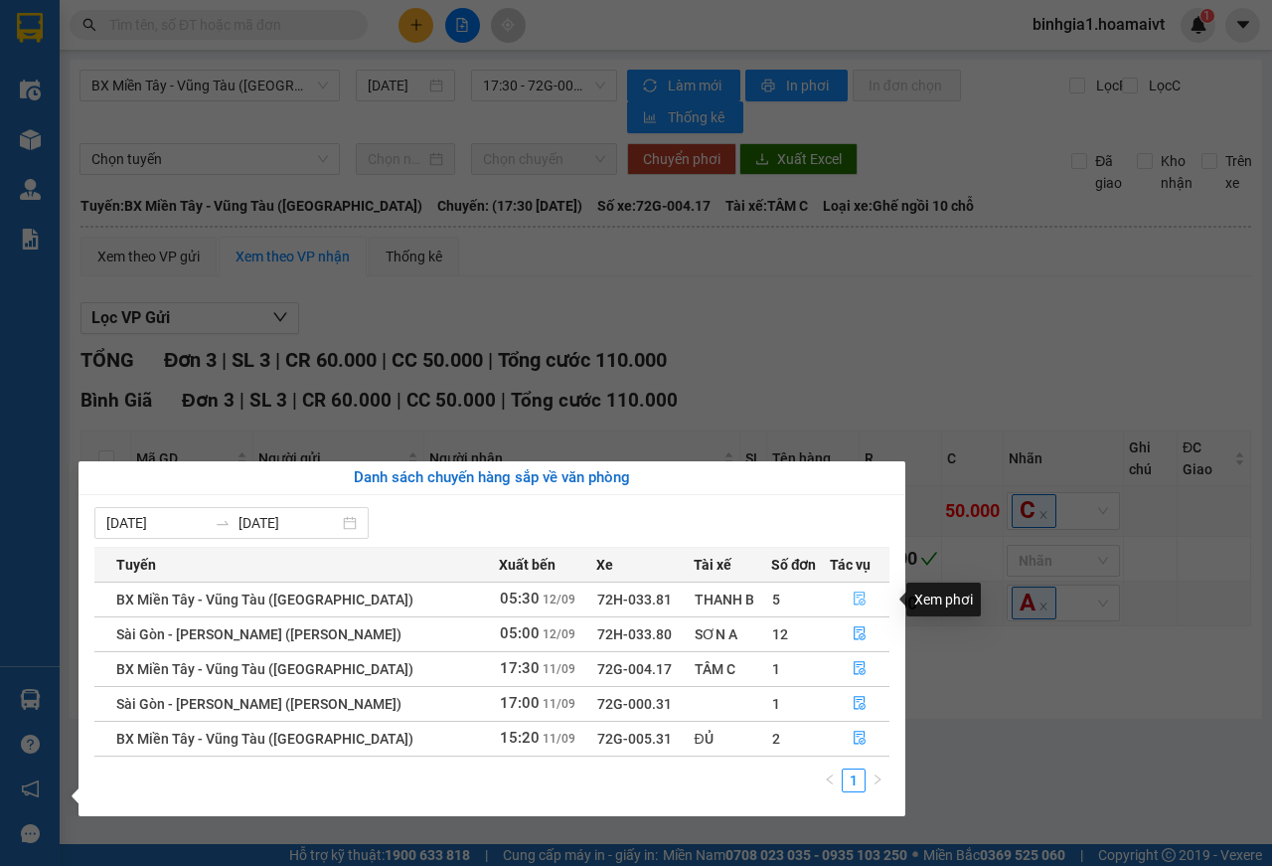
click at [865, 602] on button "button" at bounding box center [860, 599] width 59 height 32
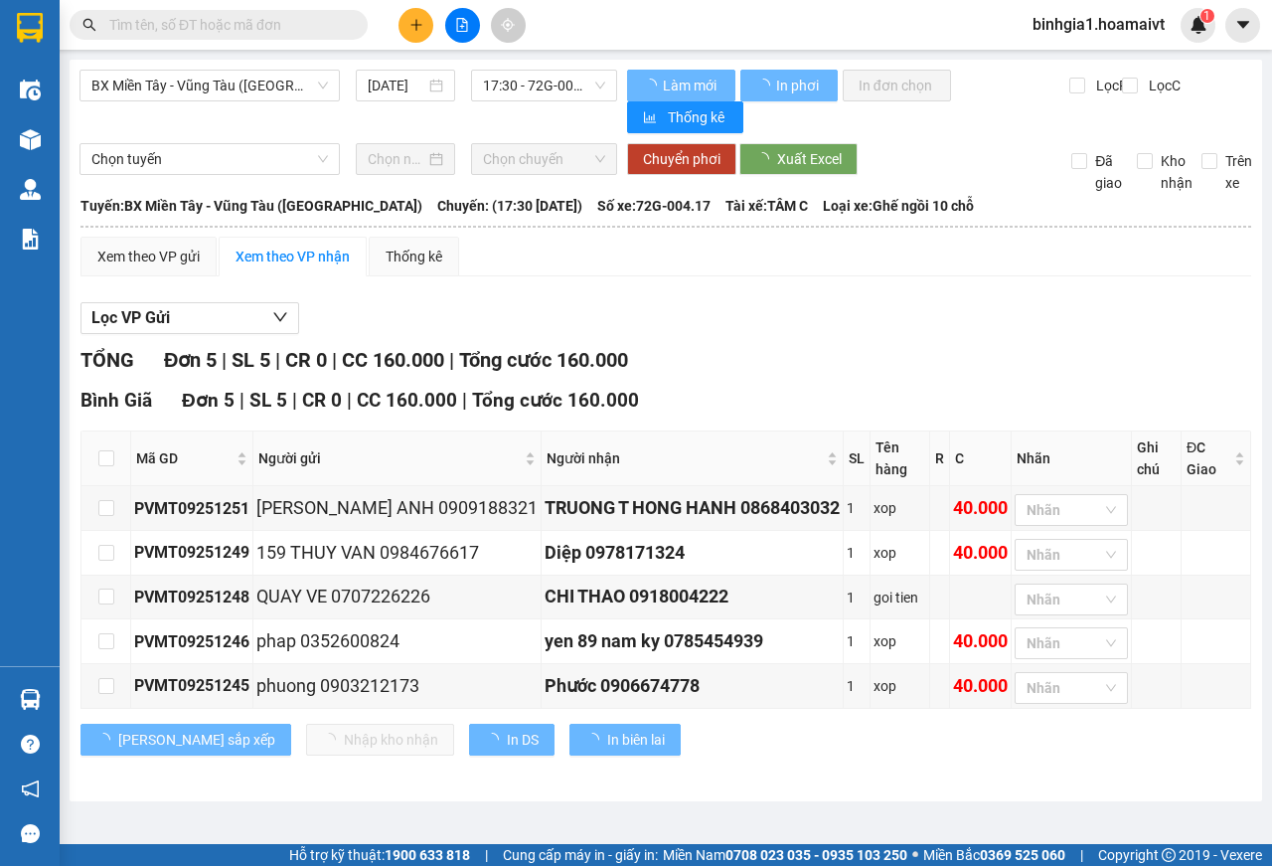
type input "[DATE]"
